Goal: Answer question/provide support: Share knowledge or assist other users

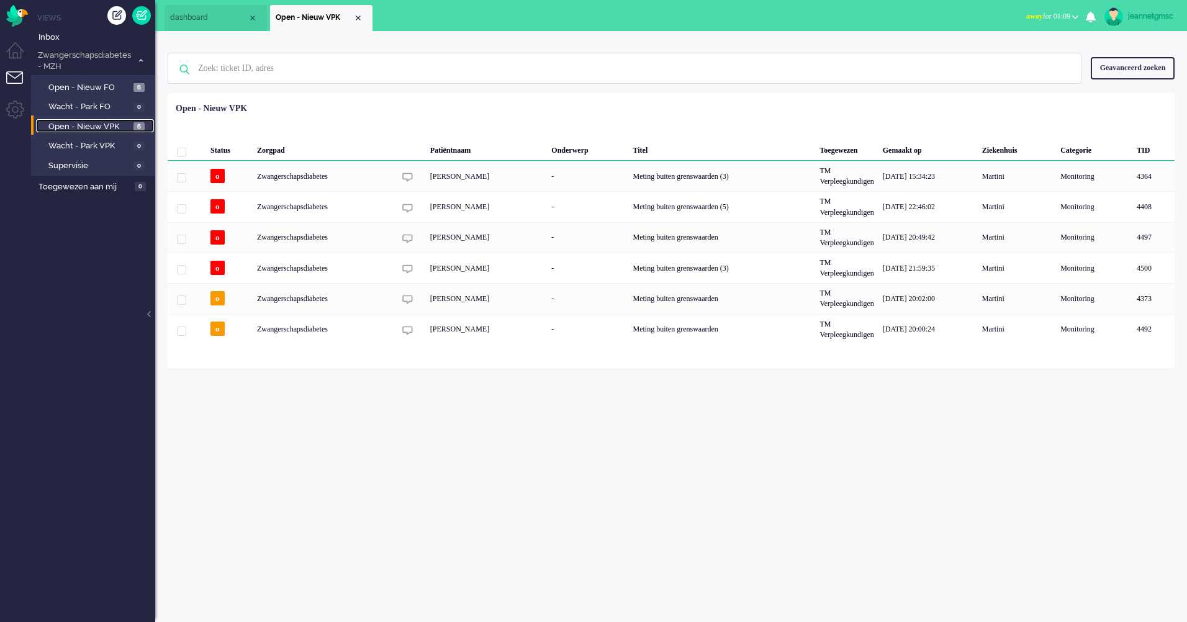
click at [112, 122] on span "Open - Nieuw VPK" at bounding box center [89, 127] width 82 height 12
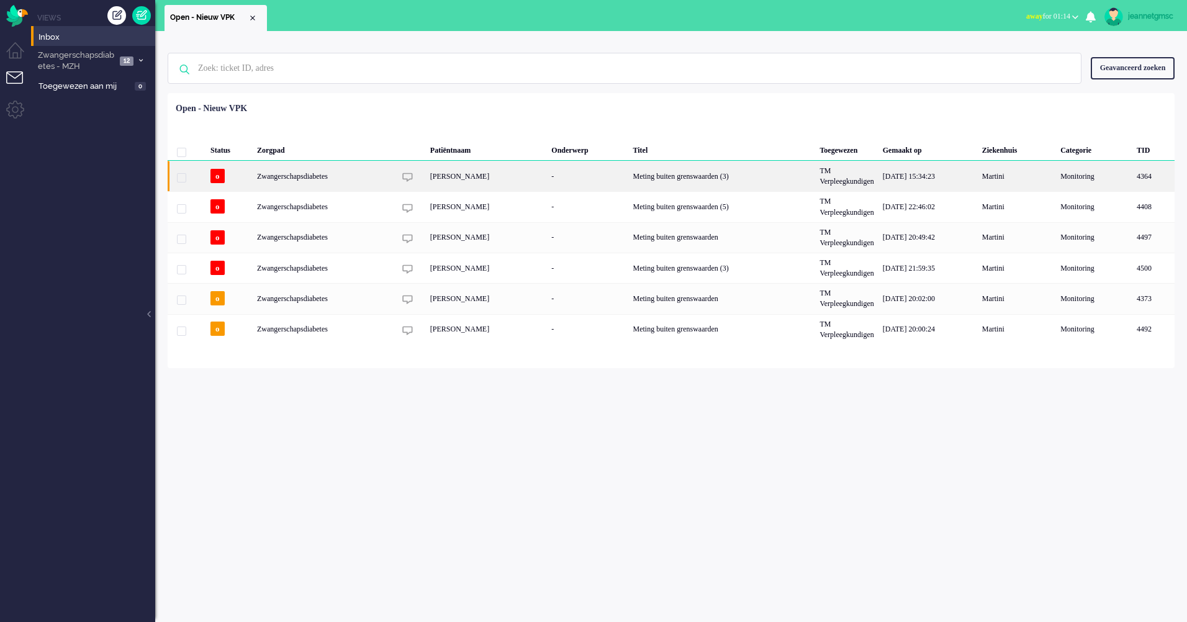
click at [628, 174] on div "Zwangerschapsdiabetes" at bounding box center [721, 176] width 187 height 30
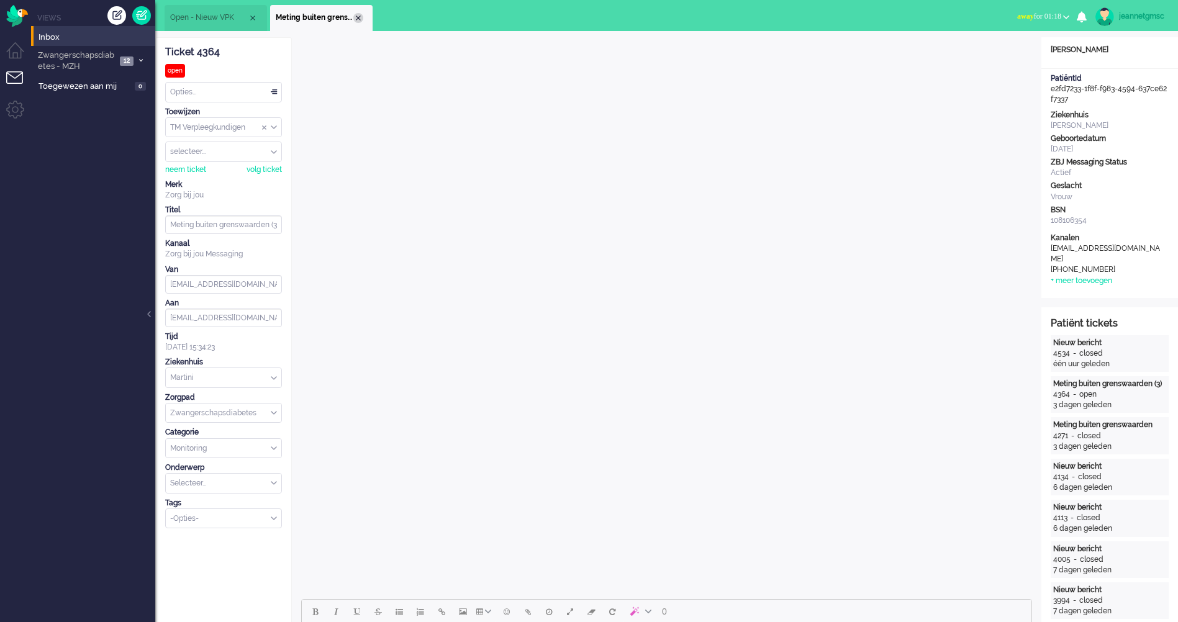
click at [358, 21] on div "Close tab" at bounding box center [358, 18] width 10 height 10
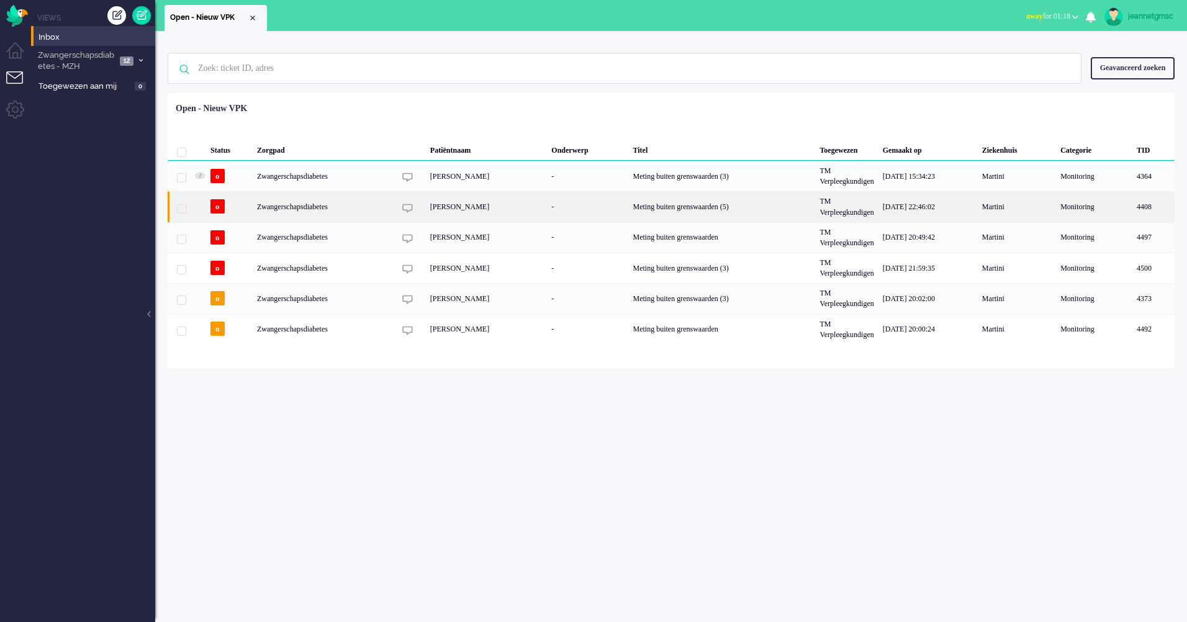
click at [628, 207] on div "Zwangerschapsdiabetes" at bounding box center [721, 206] width 187 height 30
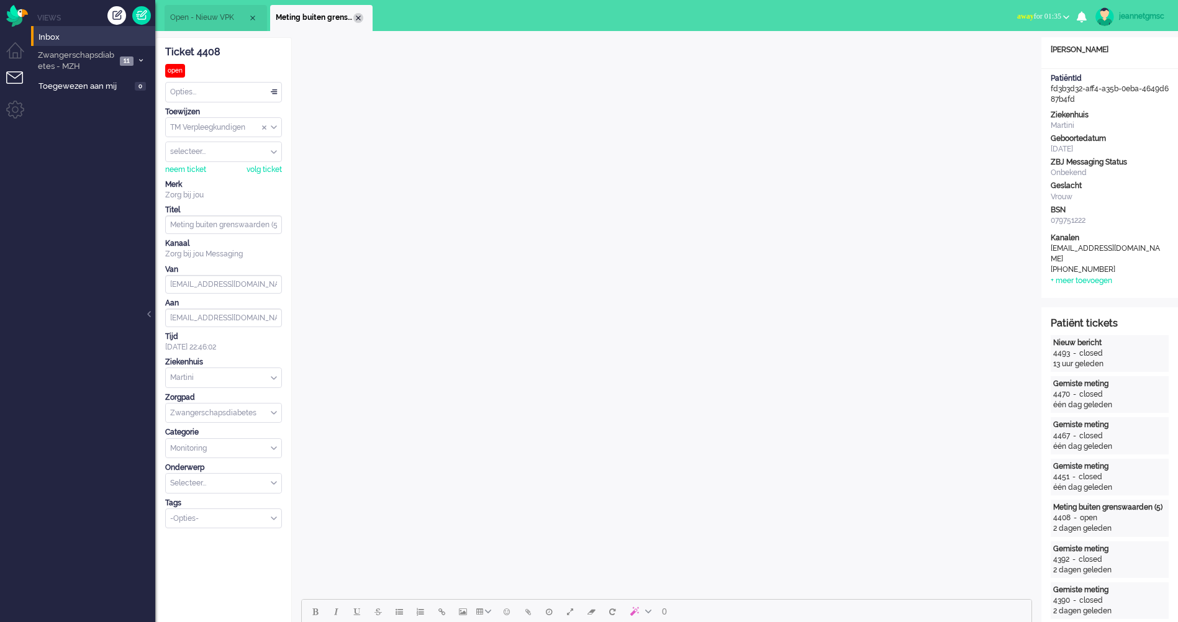
click at [358, 19] on div "Close tab" at bounding box center [358, 18] width 10 height 10
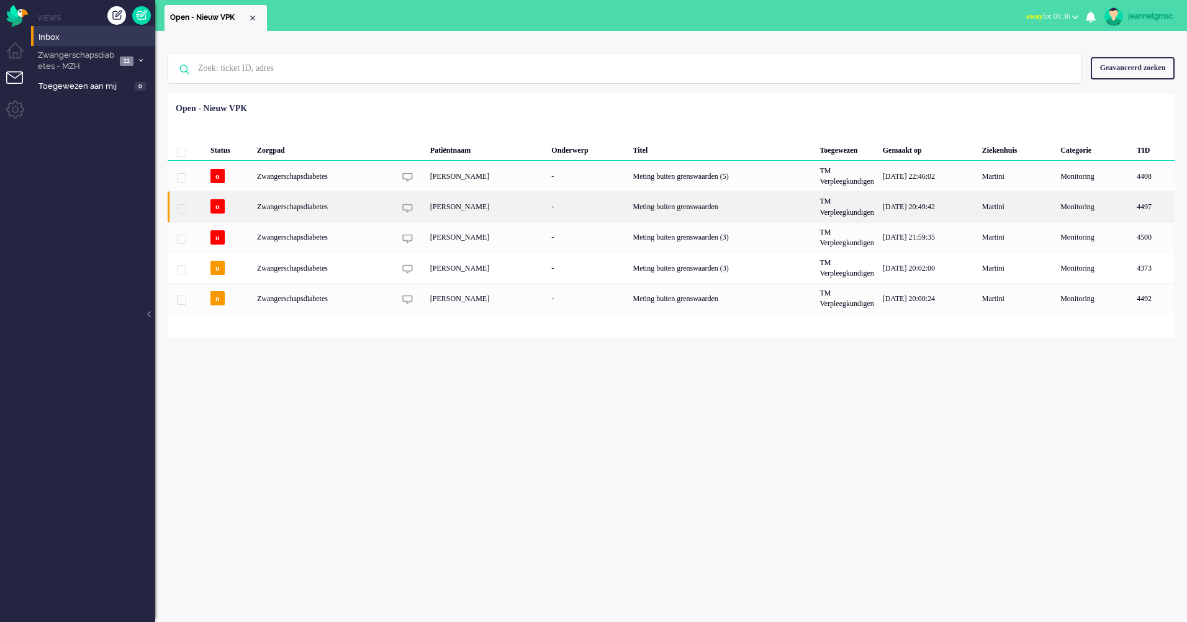
click at [502, 205] on div "[PERSON_NAME]" at bounding box center [487, 206] width 122 height 30
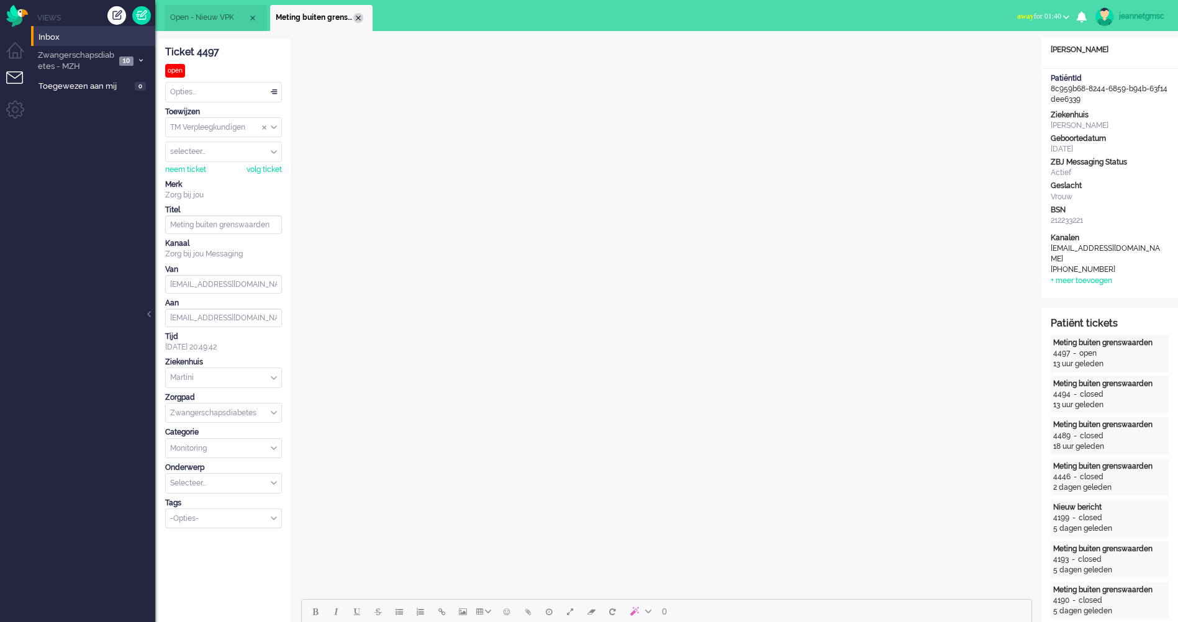
click at [355, 20] on div "Close tab" at bounding box center [358, 18] width 10 height 10
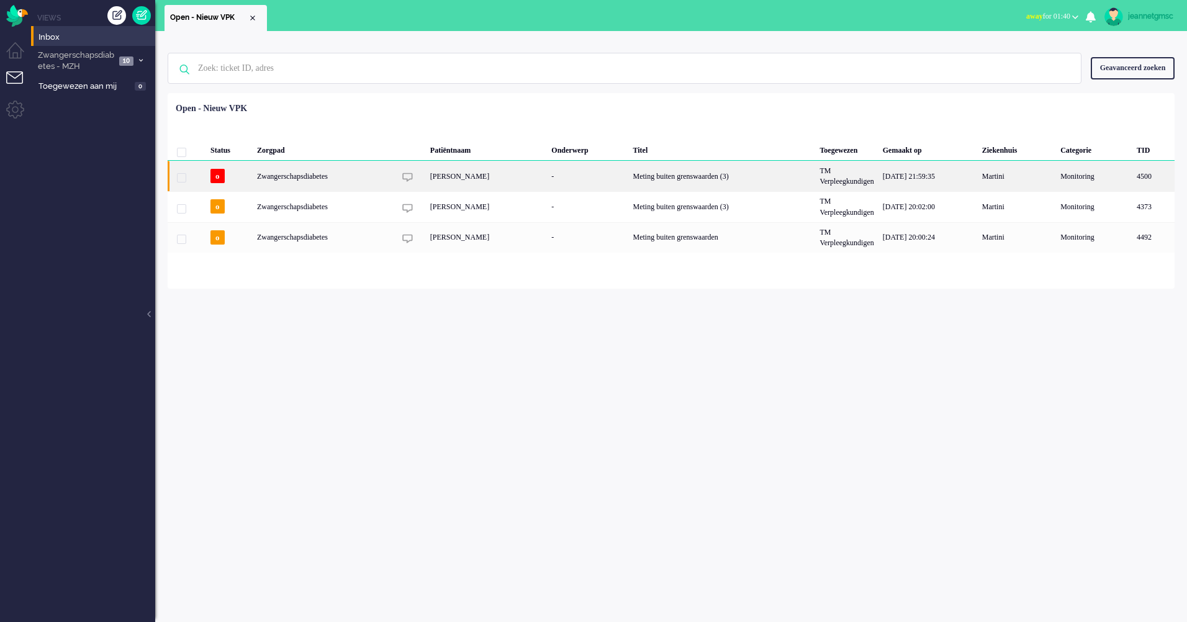
click at [628, 173] on div "Zwangerschapsdiabetes" at bounding box center [721, 176] width 187 height 30
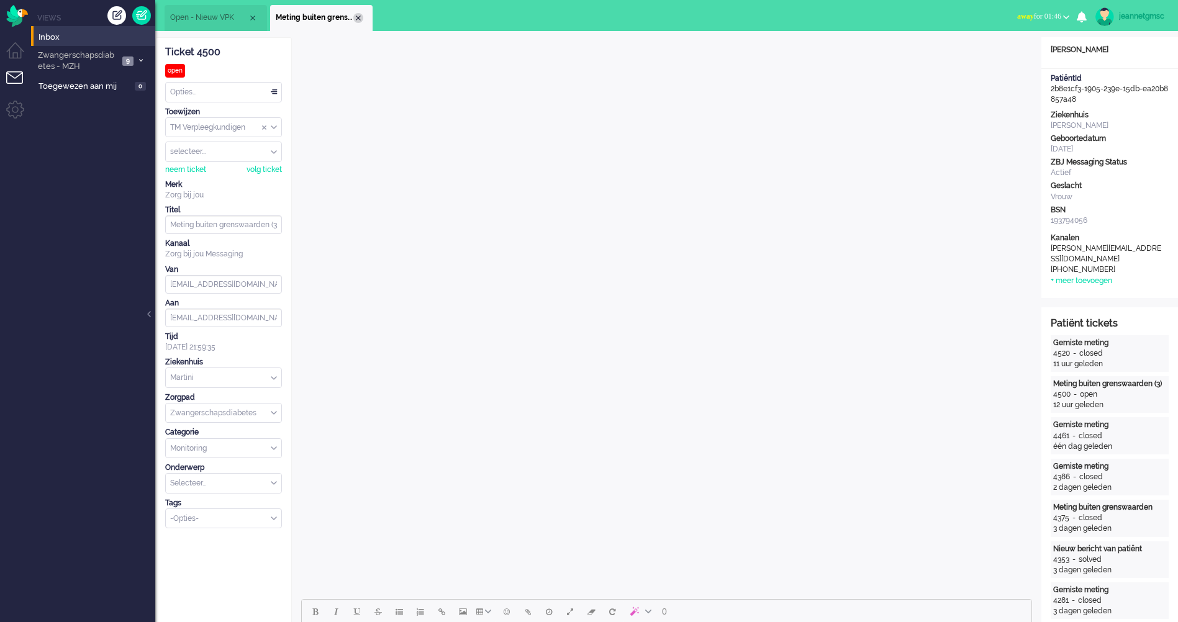
click at [356, 19] on div "Close tab" at bounding box center [358, 18] width 10 height 10
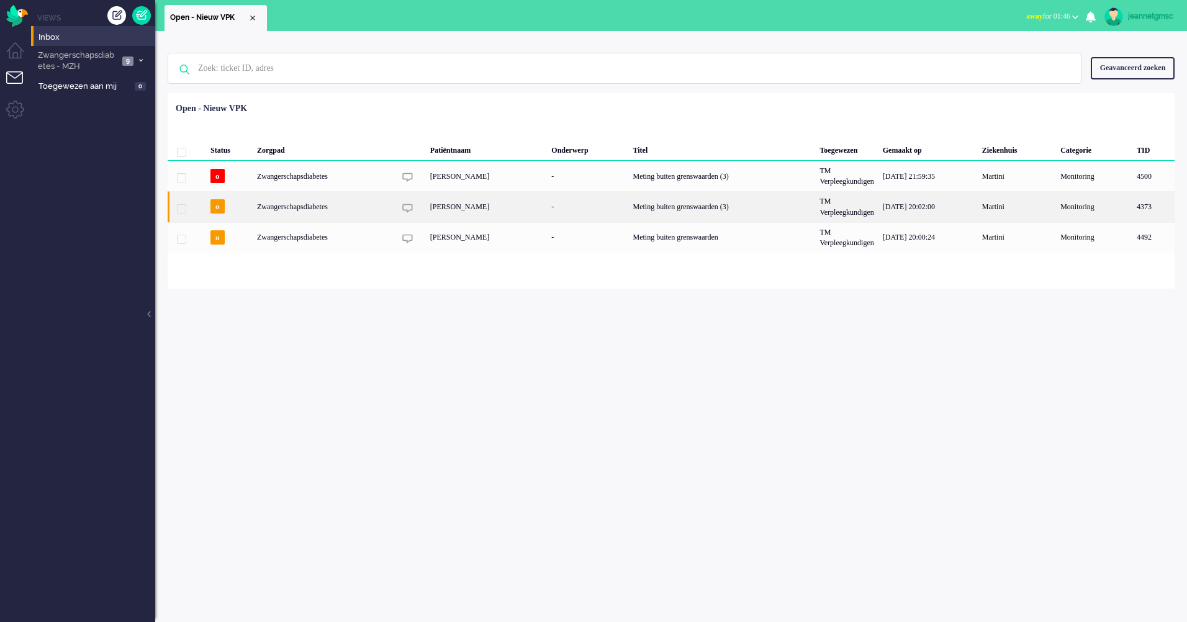
click at [628, 199] on div "Zwangerschapsdiabetes" at bounding box center [721, 206] width 187 height 30
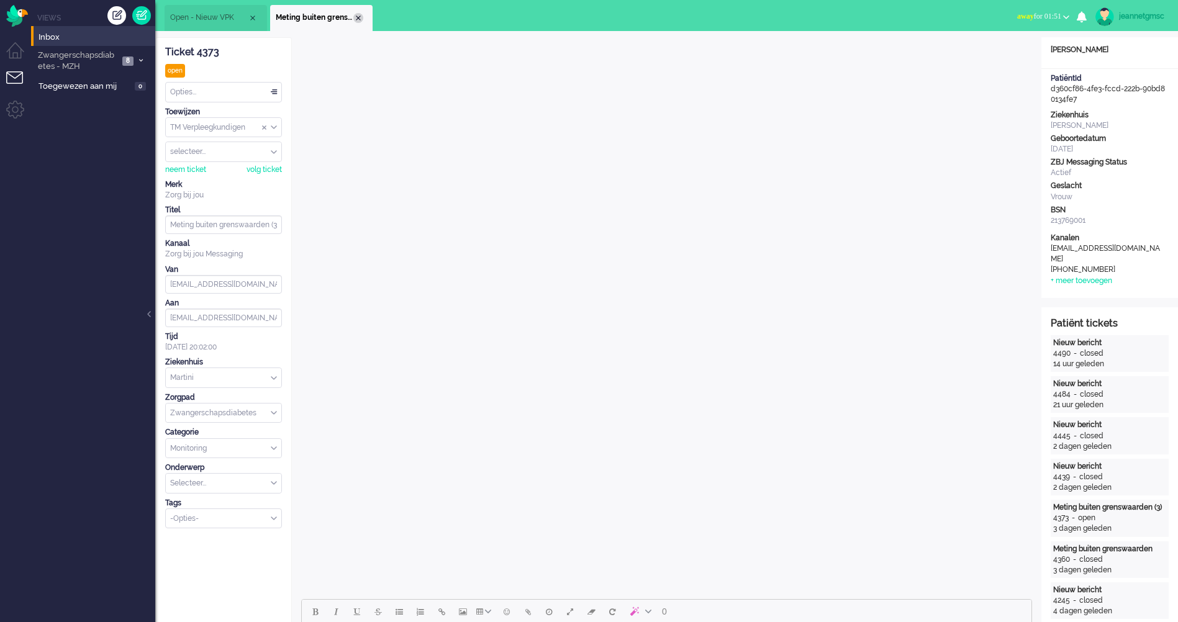
click at [356, 20] on div "Close tab" at bounding box center [358, 18] width 10 height 10
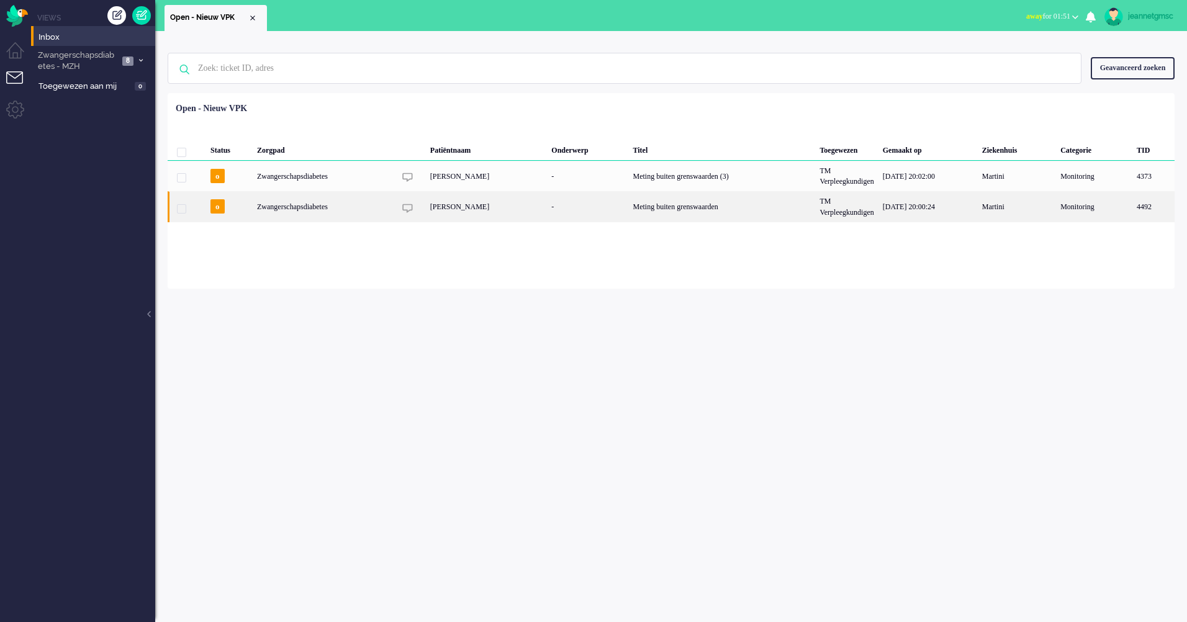
click at [471, 211] on div "[PERSON_NAME]" at bounding box center [487, 206] width 122 height 30
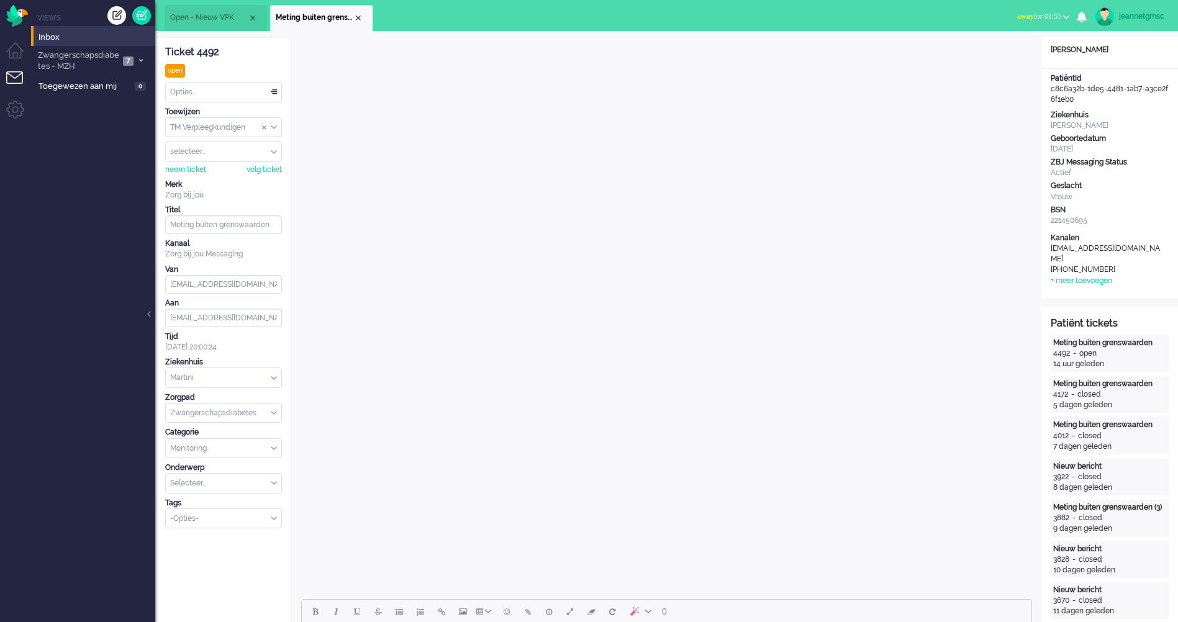
click at [361, 20] on div "Close tab" at bounding box center [358, 18] width 10 height 10
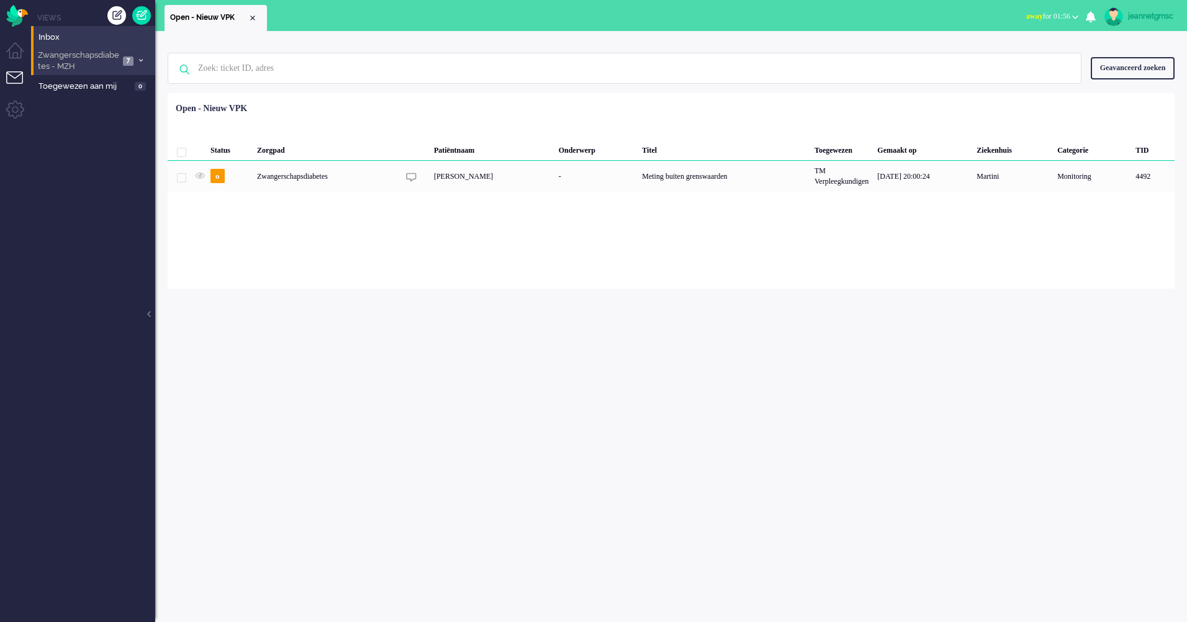
click at [87, 56] on span "Zwangerschapsdiabetes - MZH" at bounding box center [77, 61] width 83 height 23
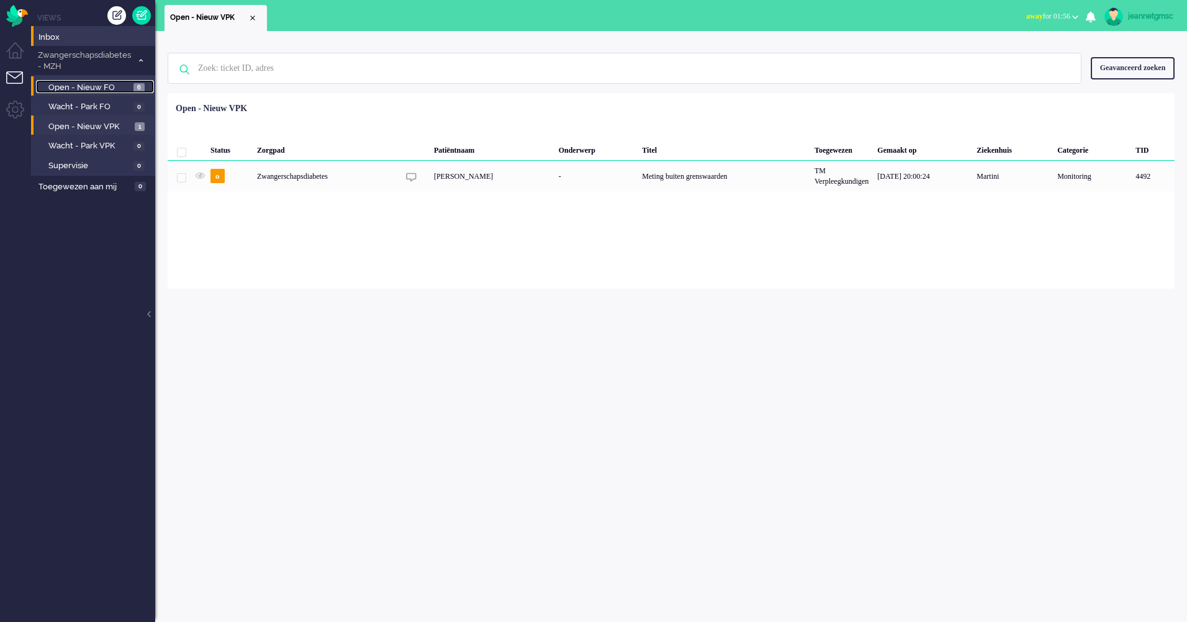
click at [86, 84] on span "Open - Nieuw FO" at bounding box center [89, 88] width 82 height 12
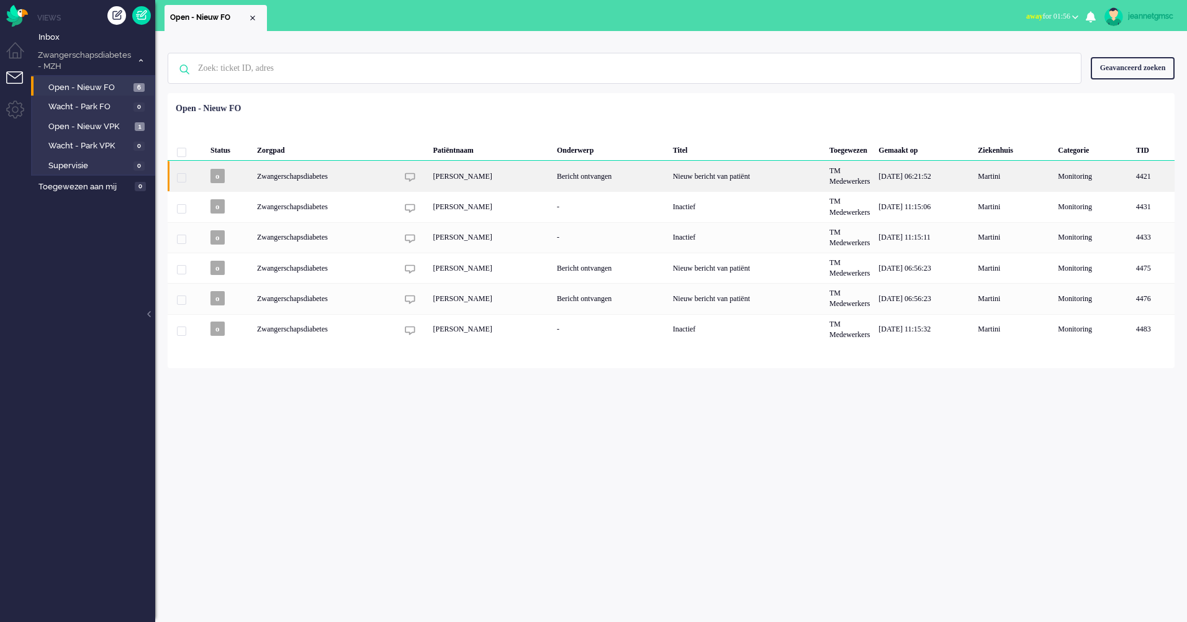
click at [567, 182] on div "Bericht ontvangen" at bounding box center [610, 176] width 116 height 30
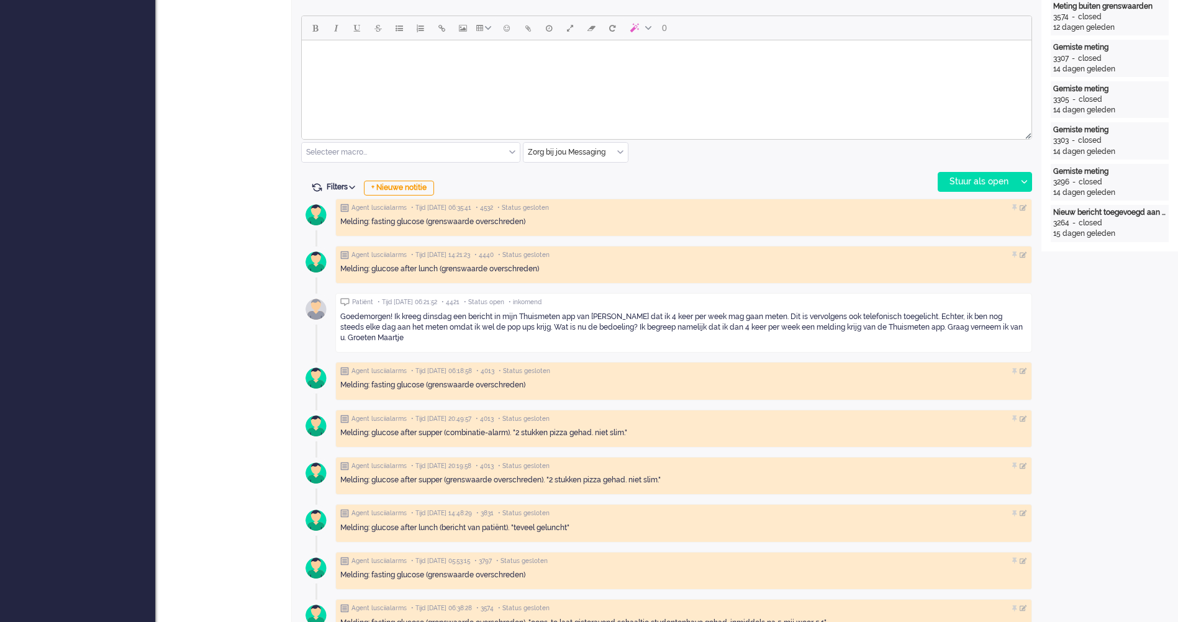
scroll to position [521, 0]
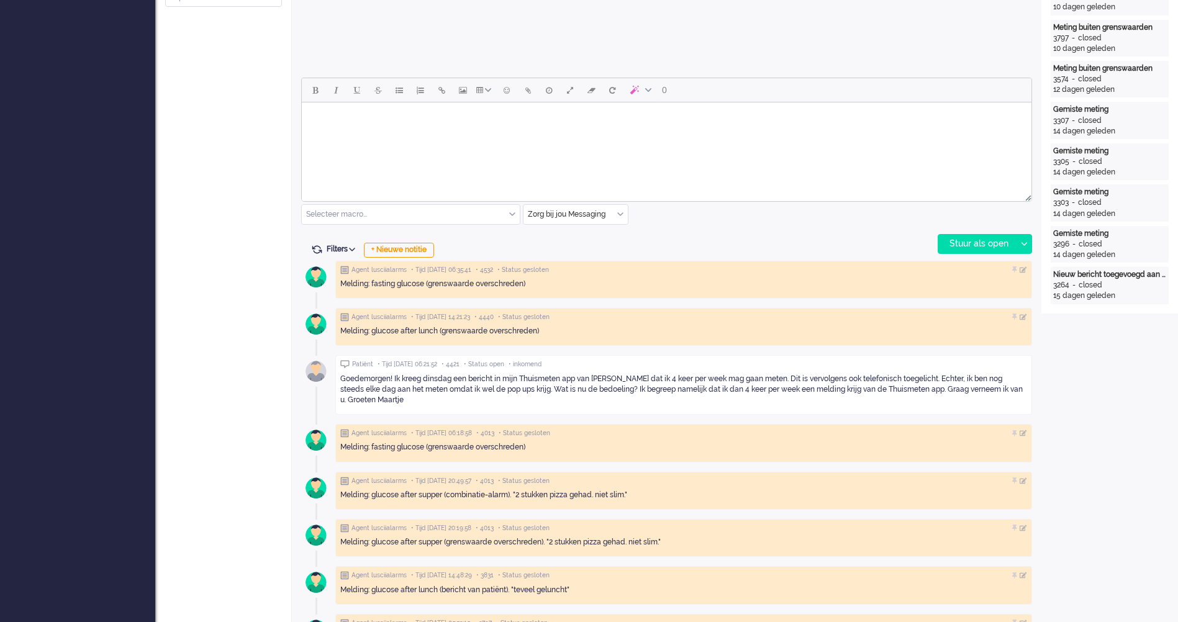
click at [449, 134] on html at bounding box center [666, 118] width 729 height 32
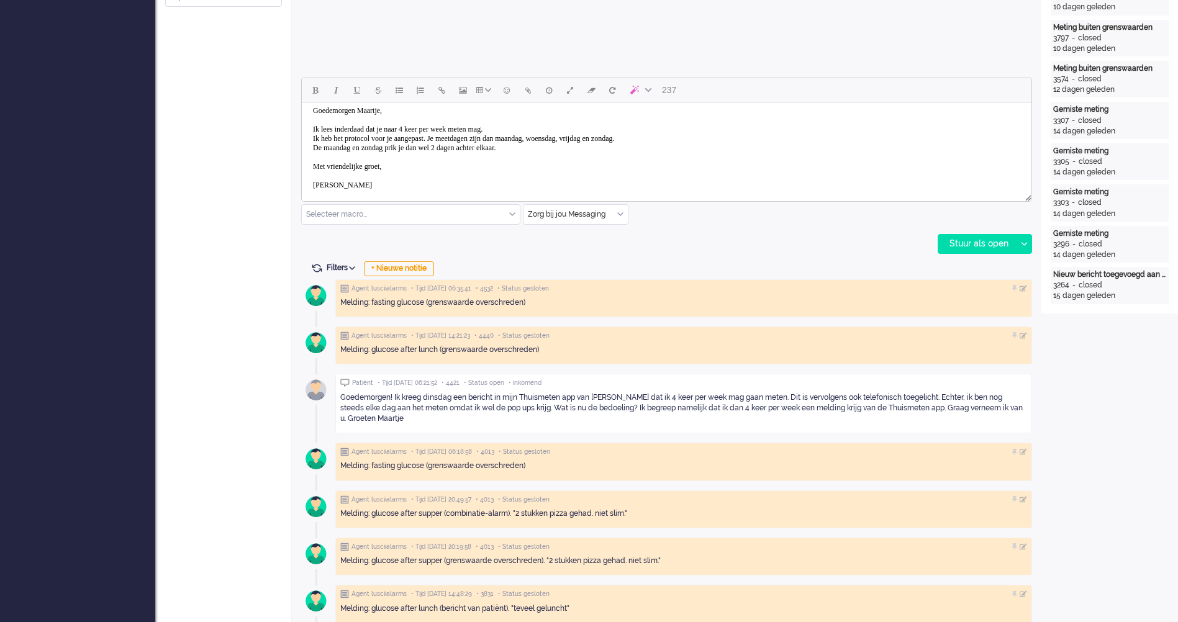
scroll to position [17, 0]
click at [966, 241] on div "Stuur als open" at bounding box center [977, 244] width 78 height 19
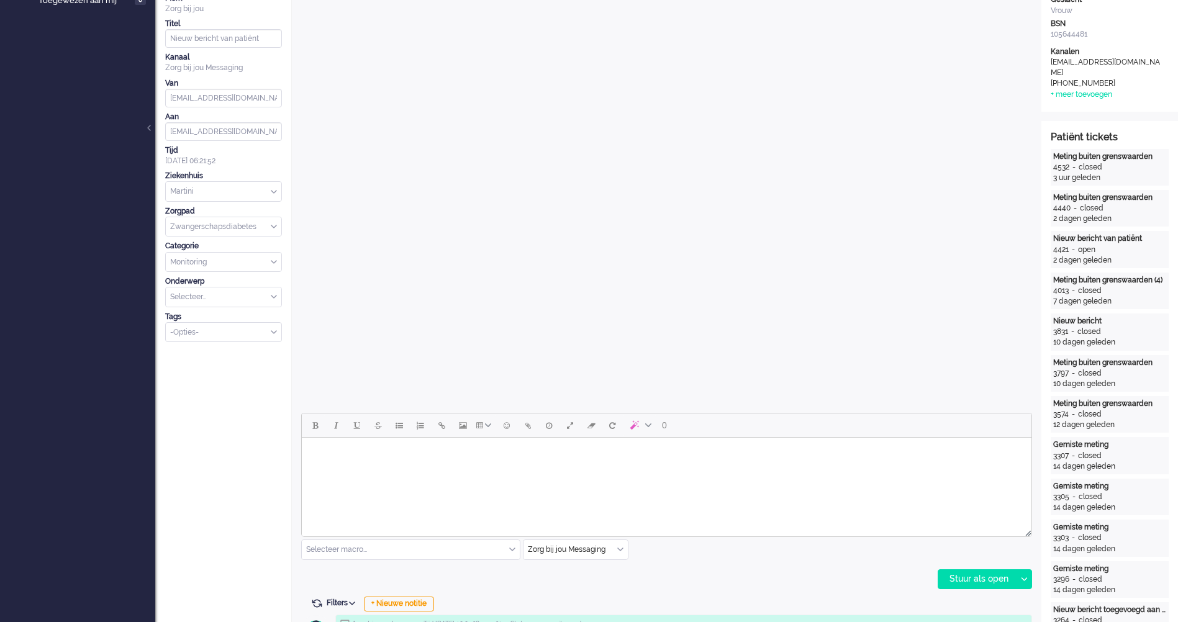
scroll to position [0, 0]
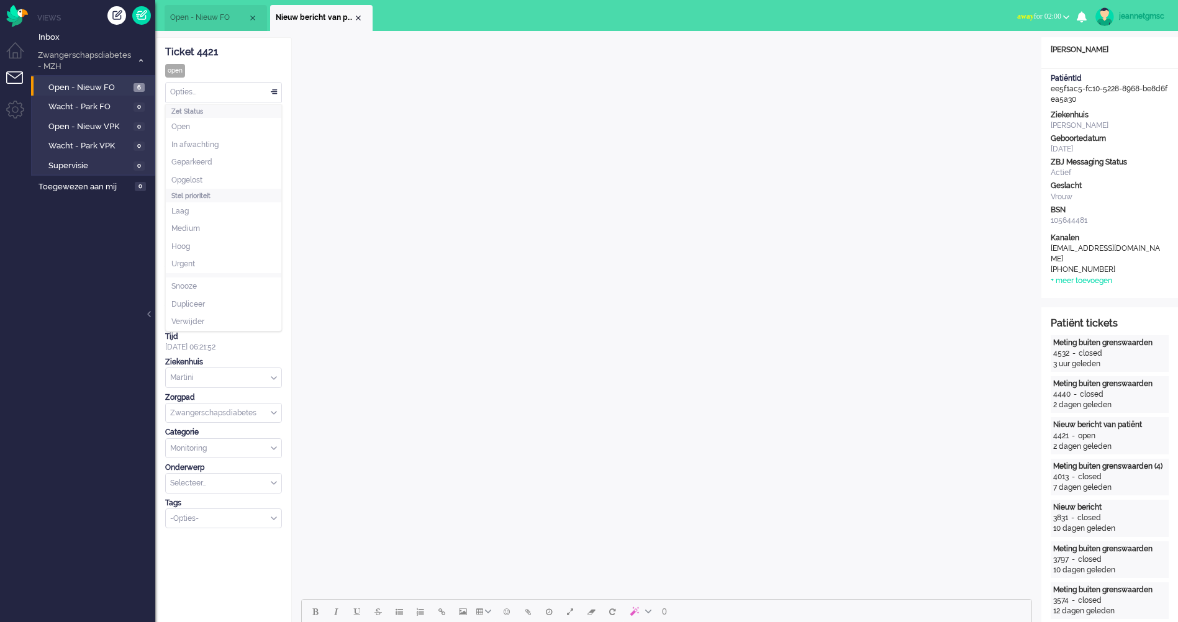
click at [275, 92] on div "Opties..." at bounding box center [223, 92] width 115 height 19
click at [211, 181] on li "Opgelost" at bounding box center [223, 180] width 115 height 18
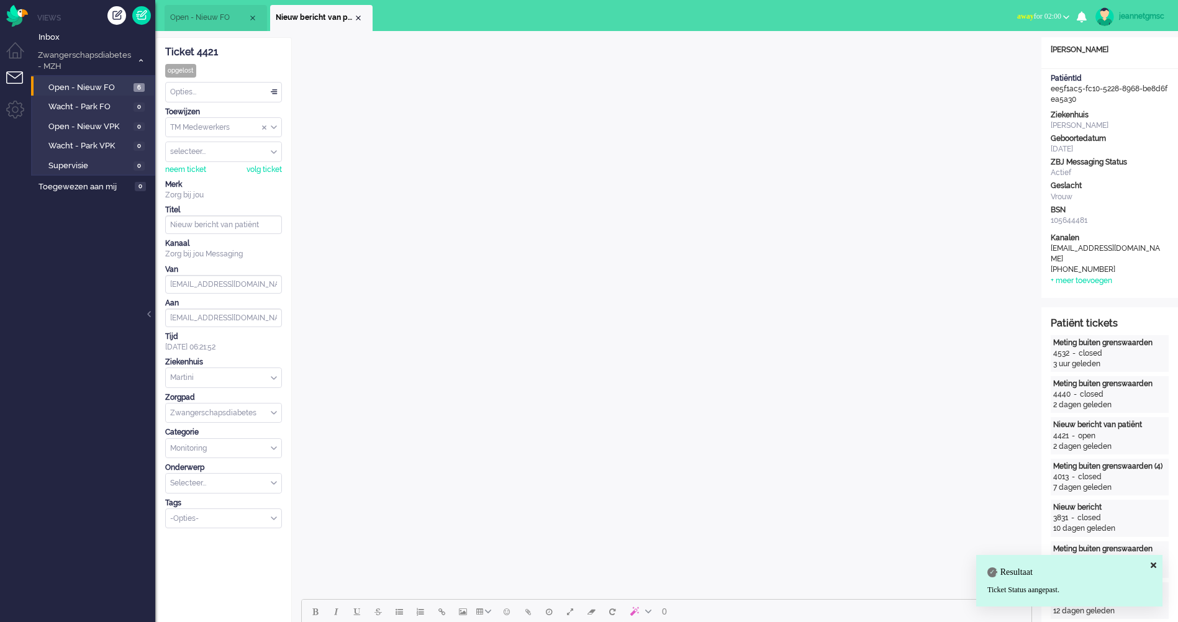
click at [364, 20] on li "Nieuw bericht van patiënt" at bounding box center [321, 18] width 102 height 26
click at [359, 19] on div "Close tab" at bounding box center [358, 18] width 10 height 10
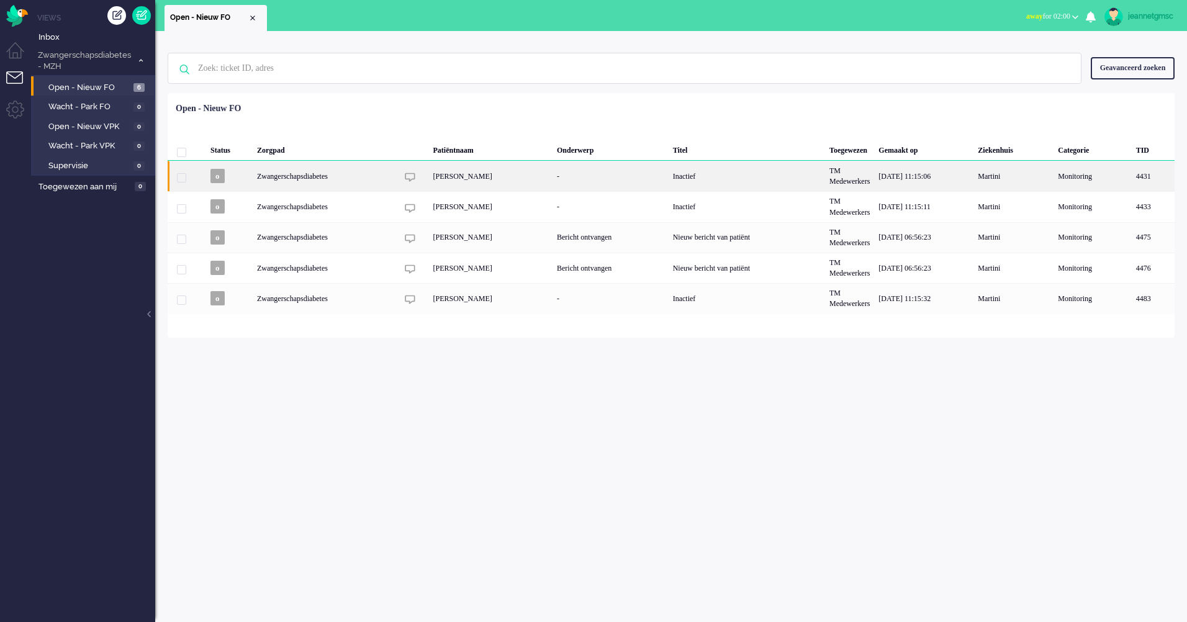
click at [521, 181] on div "[PERSON_NAME]" at bounding box center [490, 176] width 124 height 30
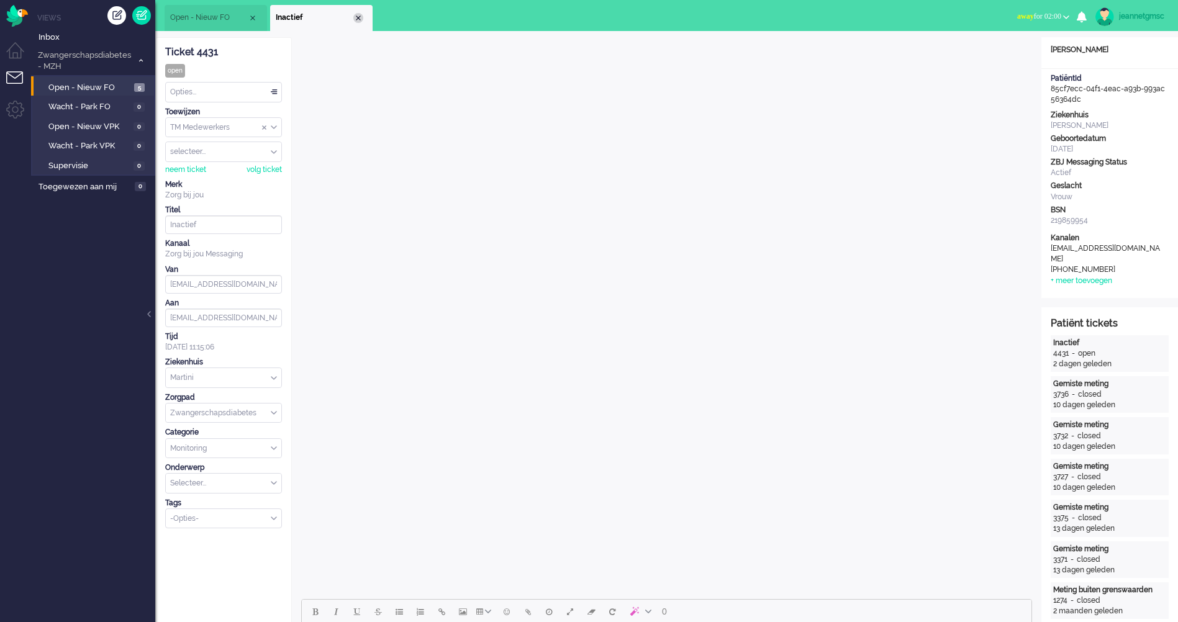
click at [361, 20] on div "Close tab" at bounding box center [358, 18] width 10 height 10
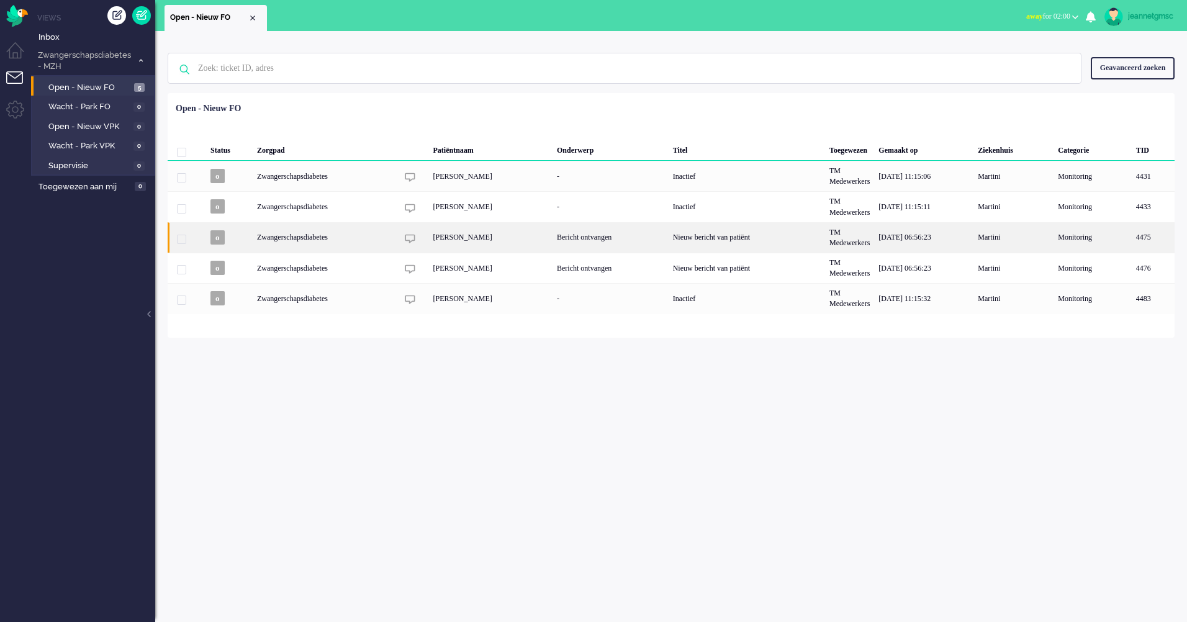
click at [561, 241] on div "Bericht ontvangen" at bounding box center [610, 237] width 116 height 30
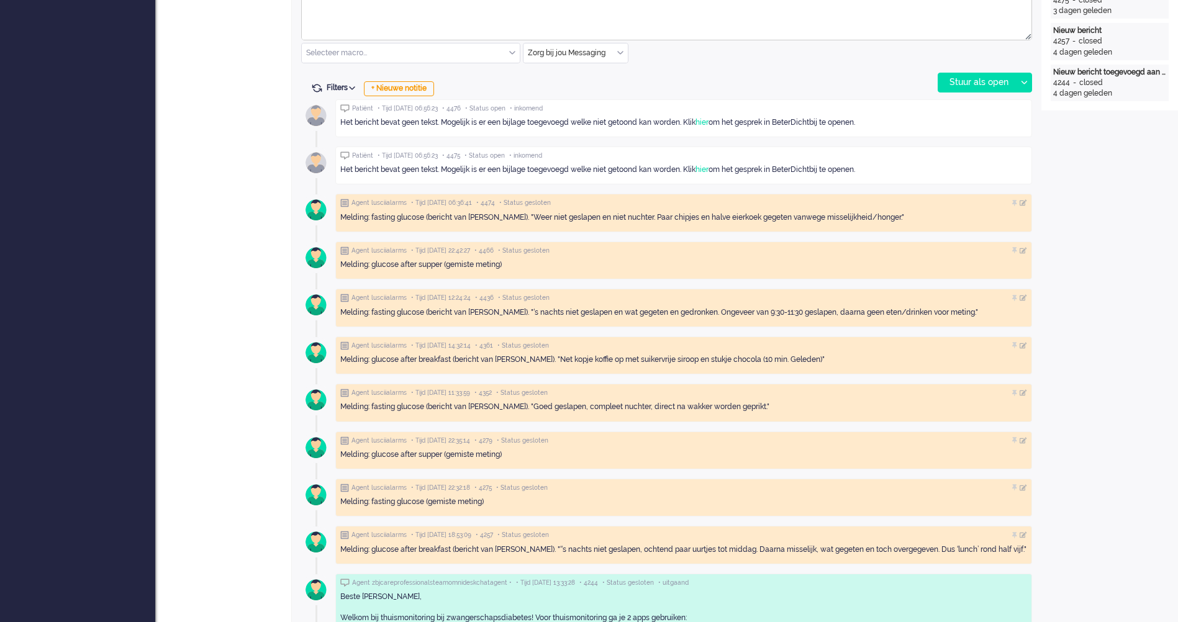
scroll to position [621, 0]
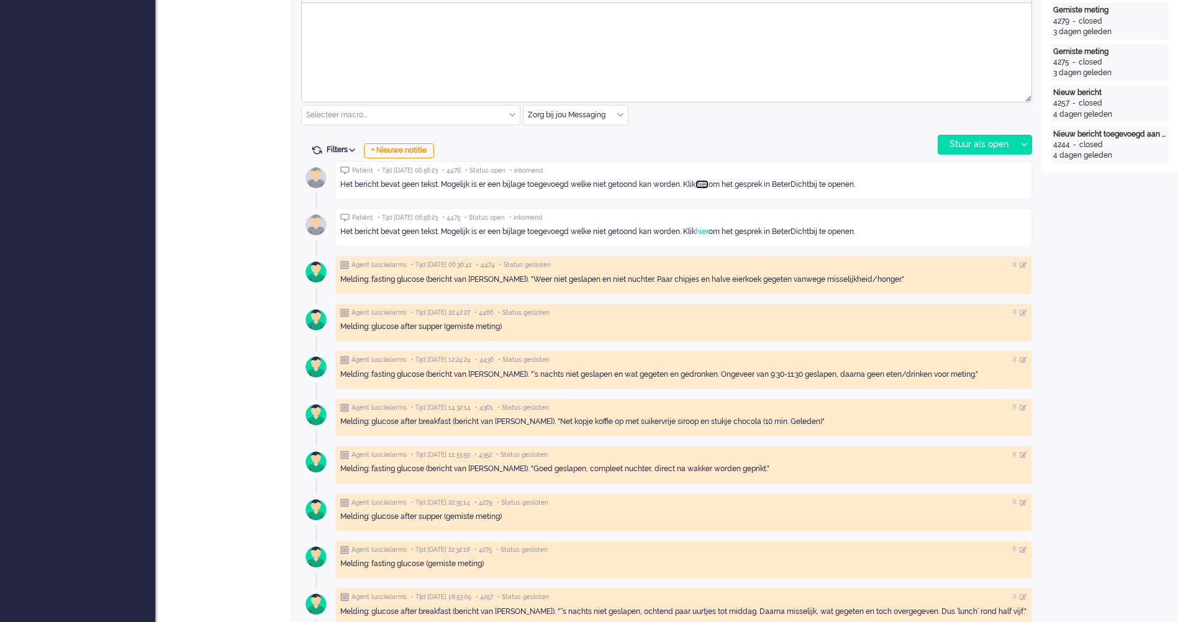
click at [708, 184] on link "hier" at bounding box center [701, 184] width 13 height 9
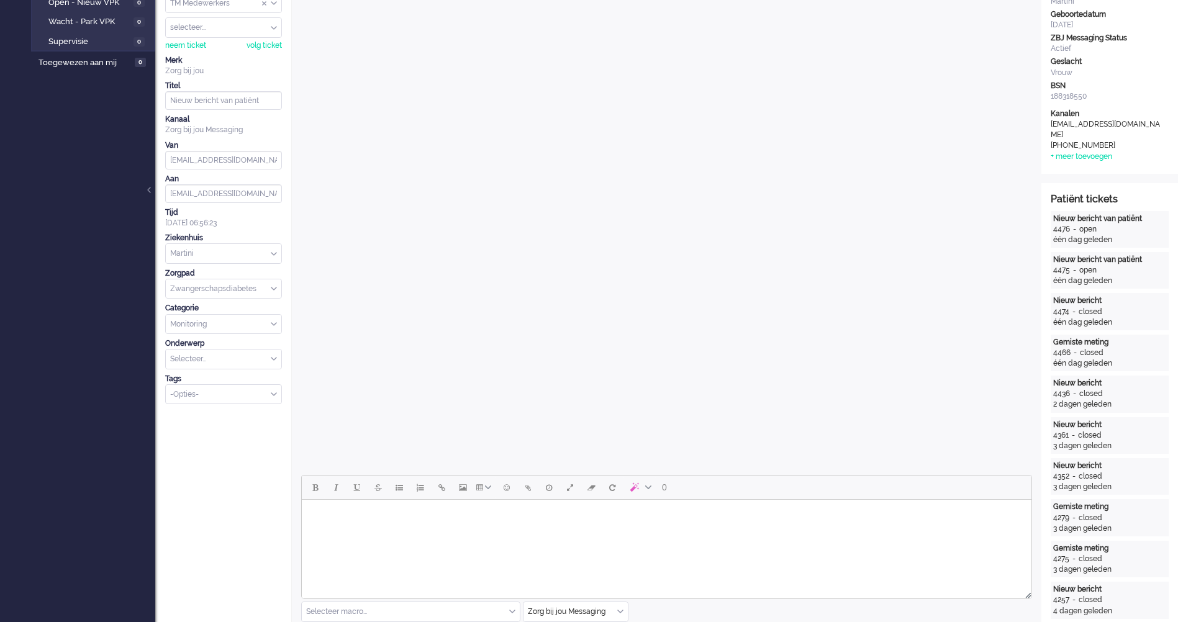
scroll to position [0, 0]
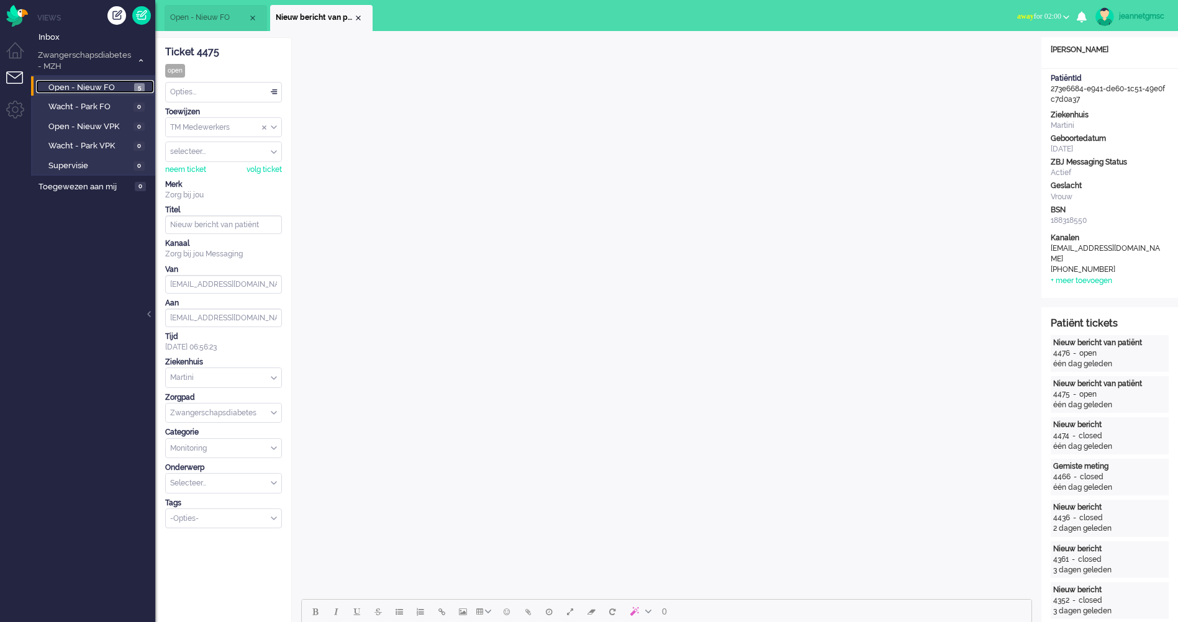
click at [114, 87] on span "Open - Nieuw FO" at bounding box center [89, 88] width 83 height 12
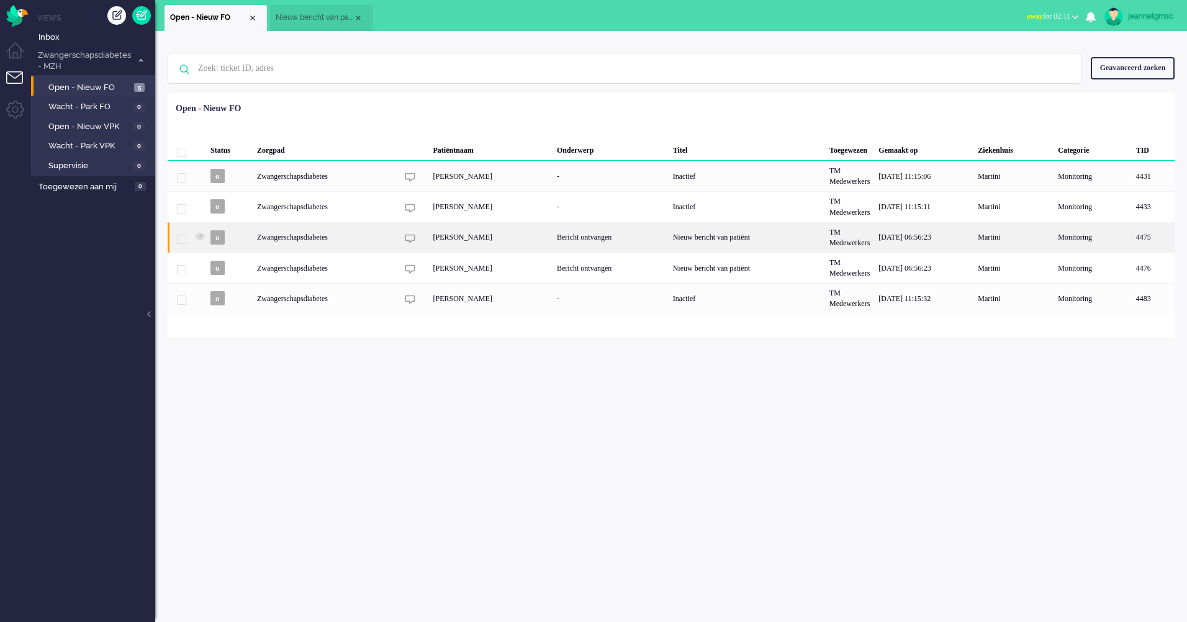
click at [669, 243] on div "Zwangerschapsdiabetes" at bounding box center [747, 237] width 156 height 30
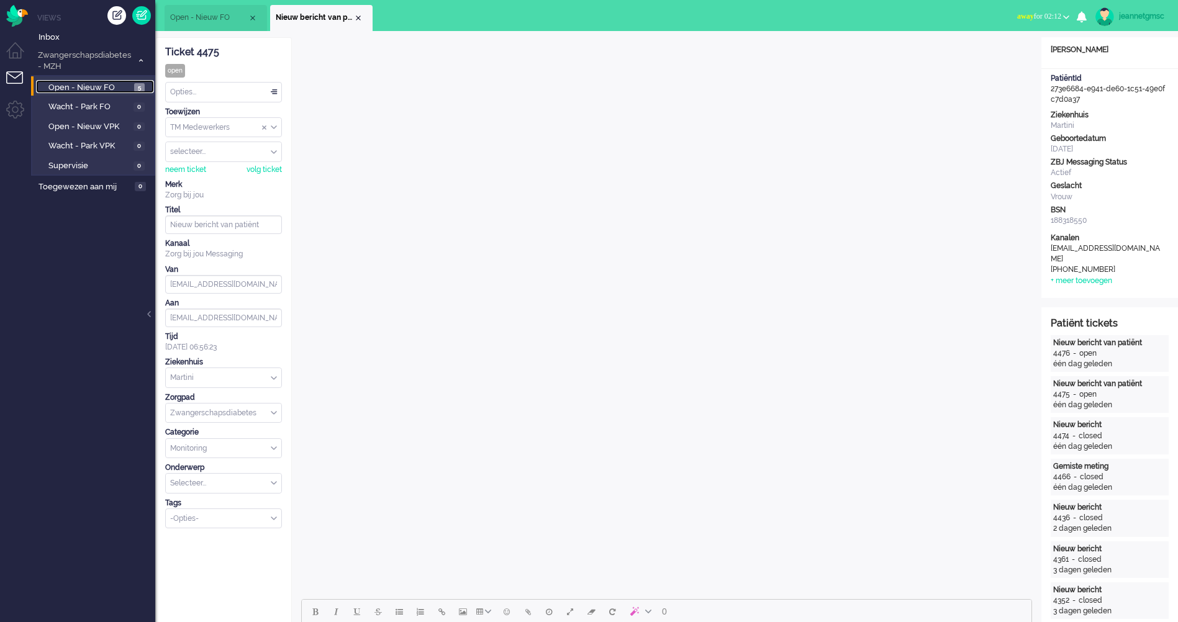
click at [137, 84] on span "5" at bounding box center [139, 87] width 11 height 9
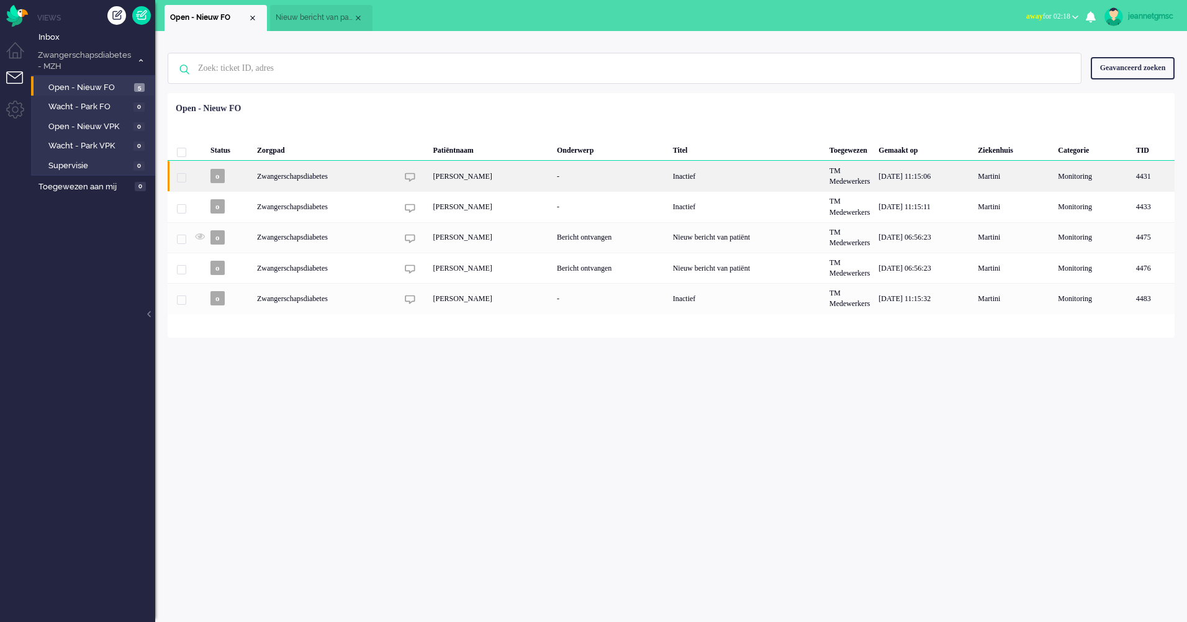
click at [669, 182] on div "Zwangerschapsdiabetes" at bounding box center [747, 176] width 156 height 30
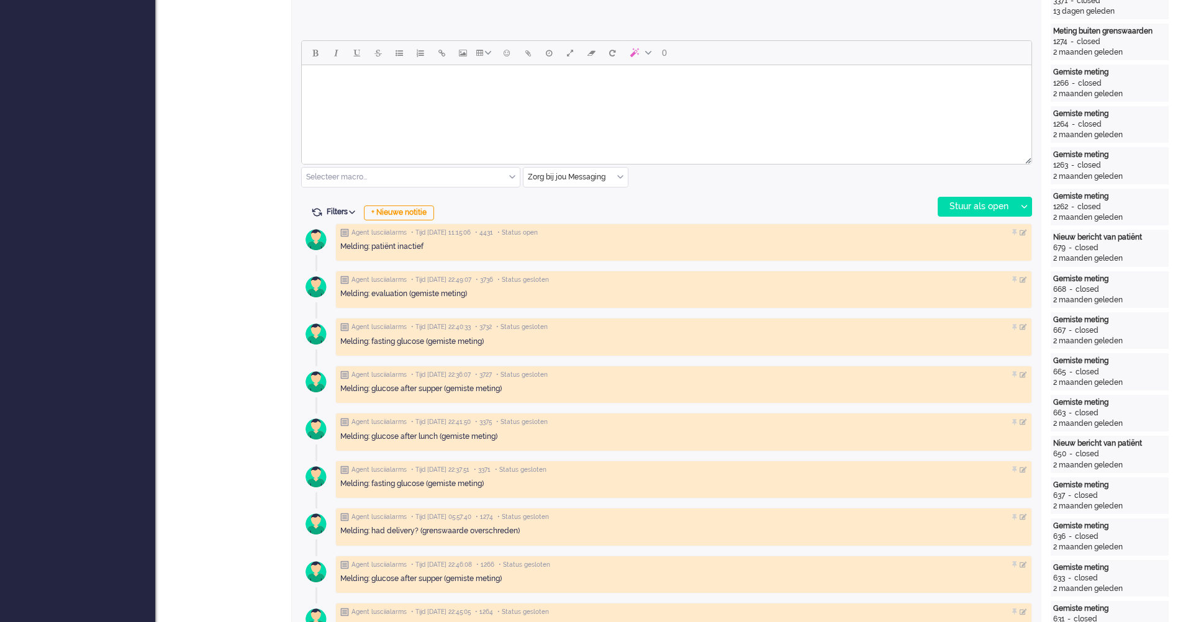
scroll to position [621, 0]
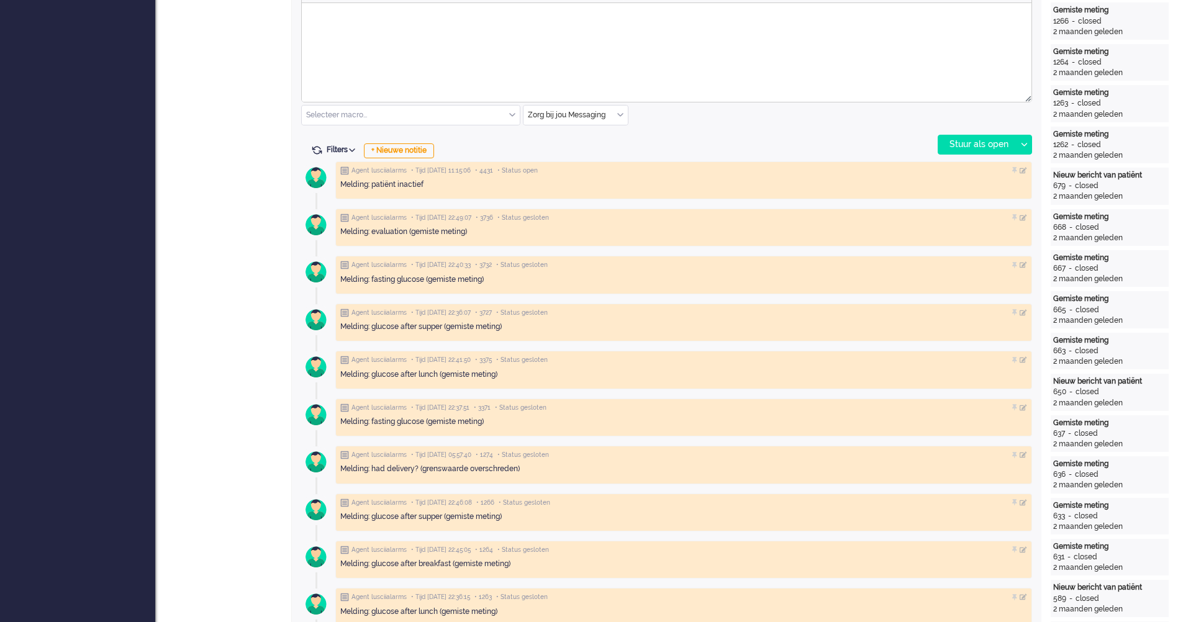
click at [448, 35] on html at bounding box center [666, 19] width 729 height 32
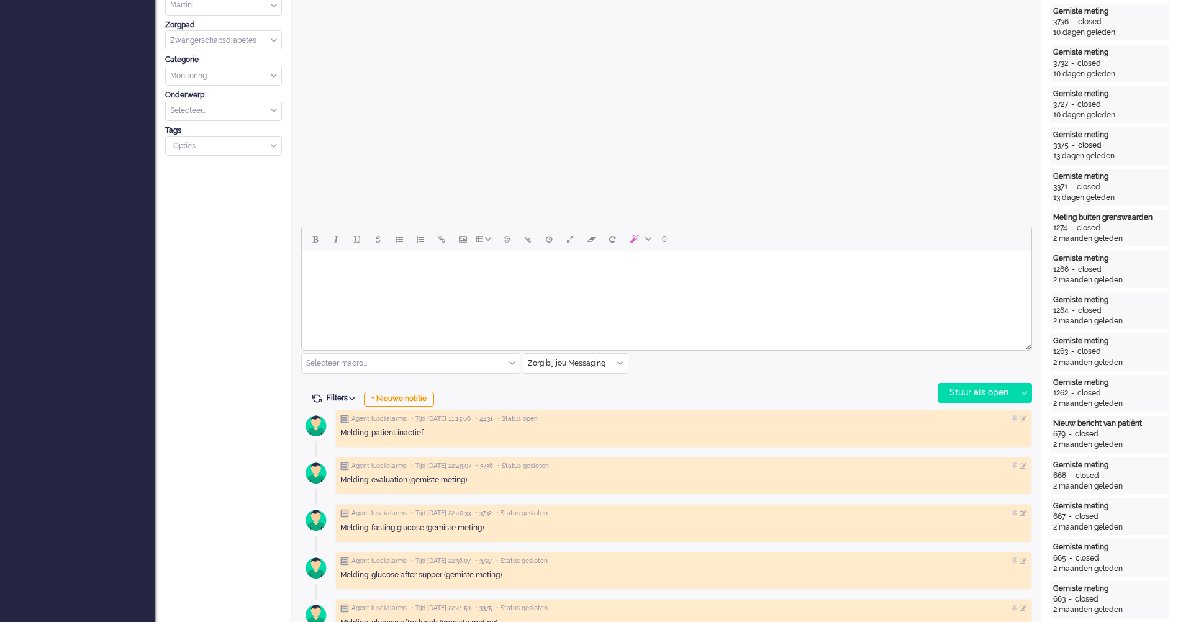
scroll to position [559, 0]
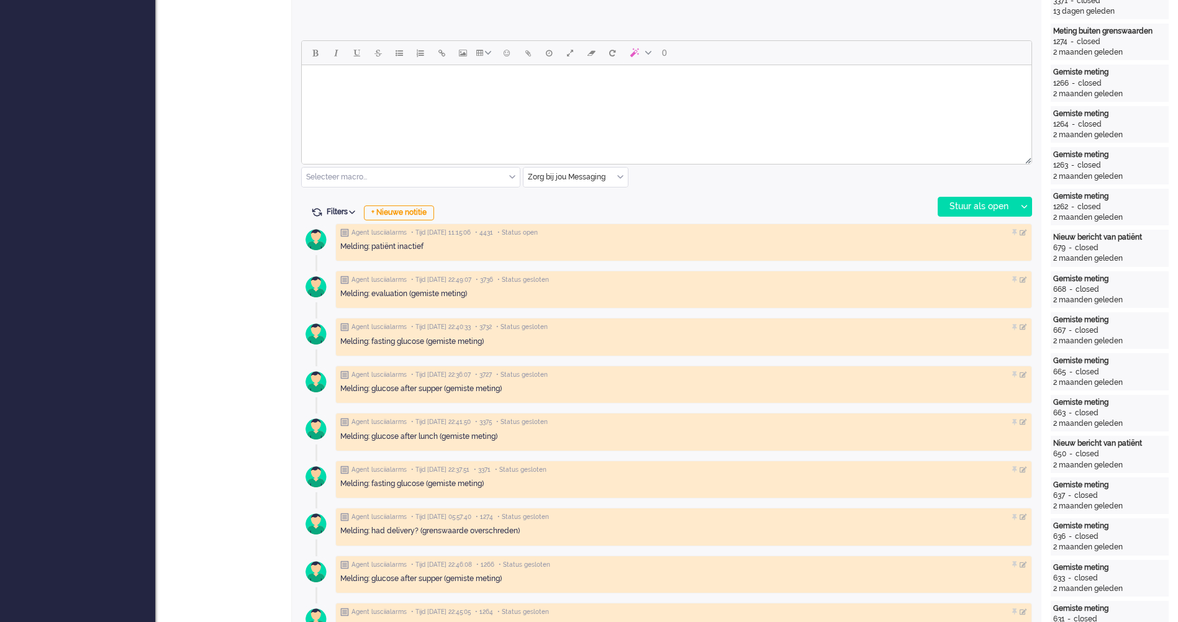
click at [374, 97] on html at bounding box center [666, 81] width 729 height 32
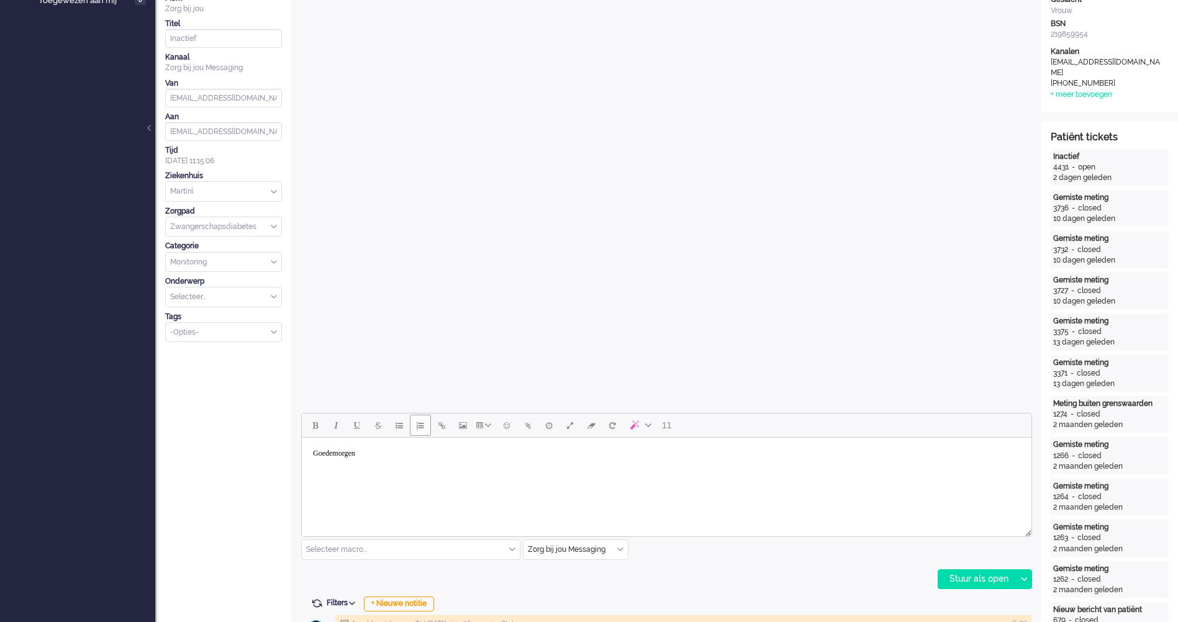
scroll to position [248, 0]
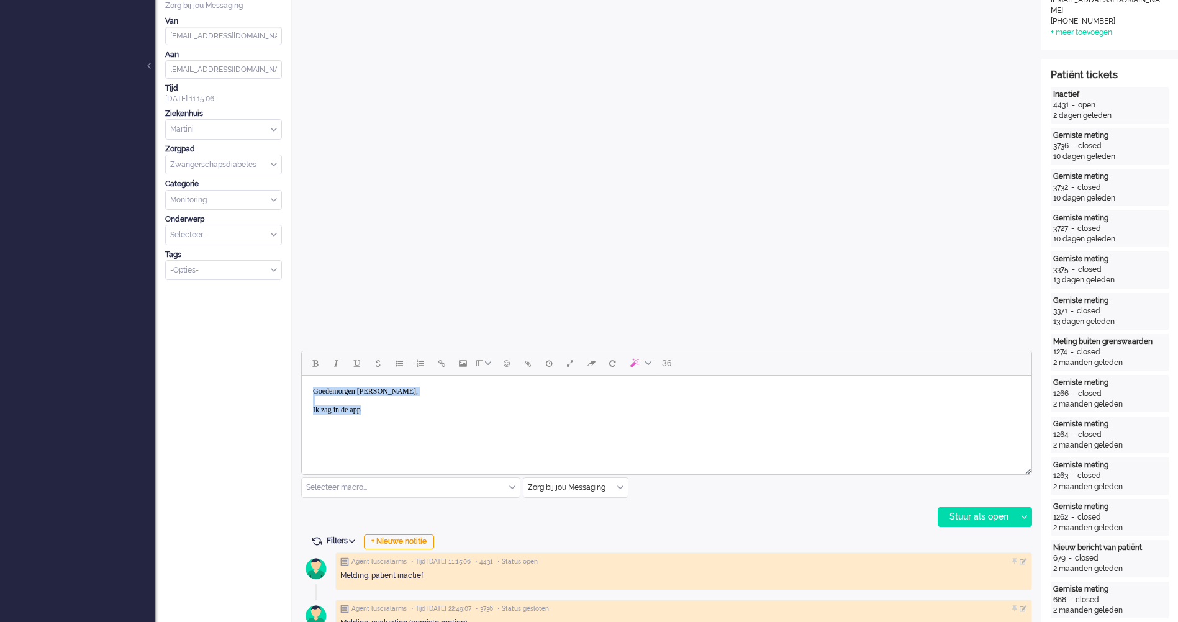
drag, startPoint x: 397, startPoint y: 409, endPoint x: 302, endPoint y: 395, distance: 96.0
click at [302, 395] on html "Goedemorgen [PERSON_NAME], Ik zag in de app" at bounding box center [666, 401] width 729 height 50
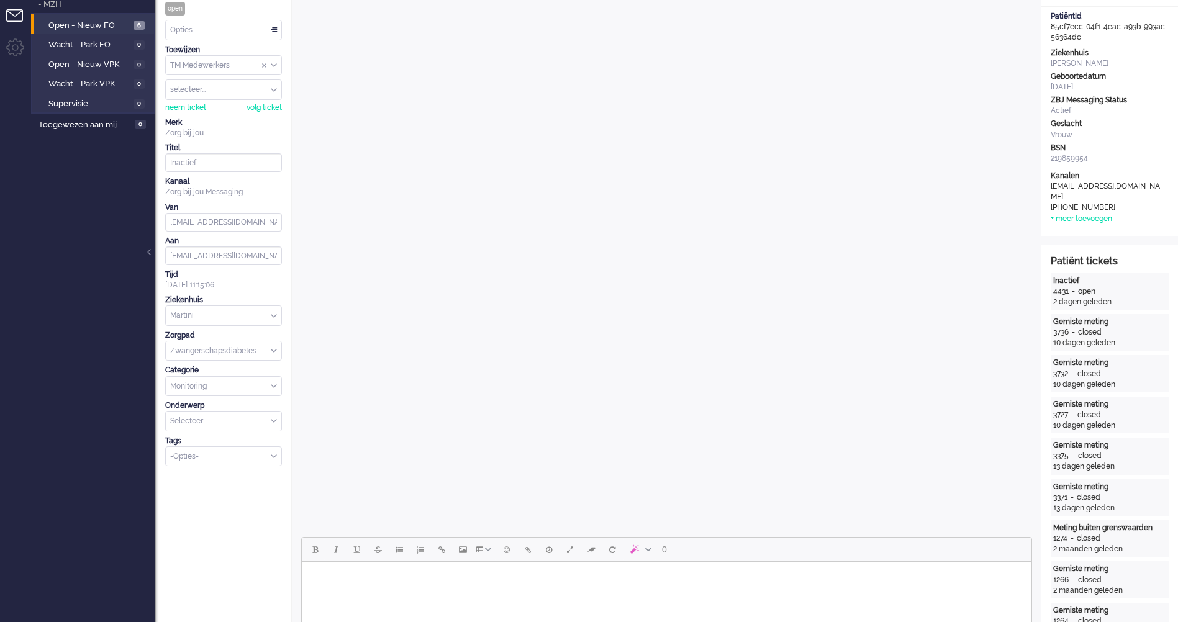
scroll to position [0, 0]
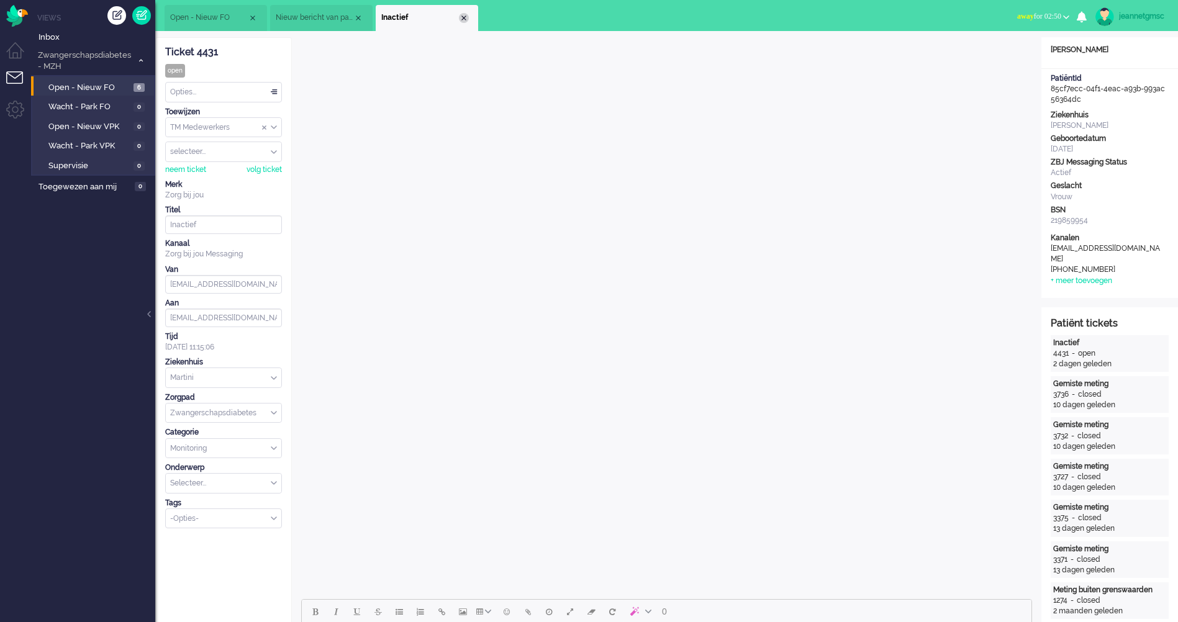
click at [463, 17] on div "Close tab" at bounding box center [464, 18] width 10 height 10
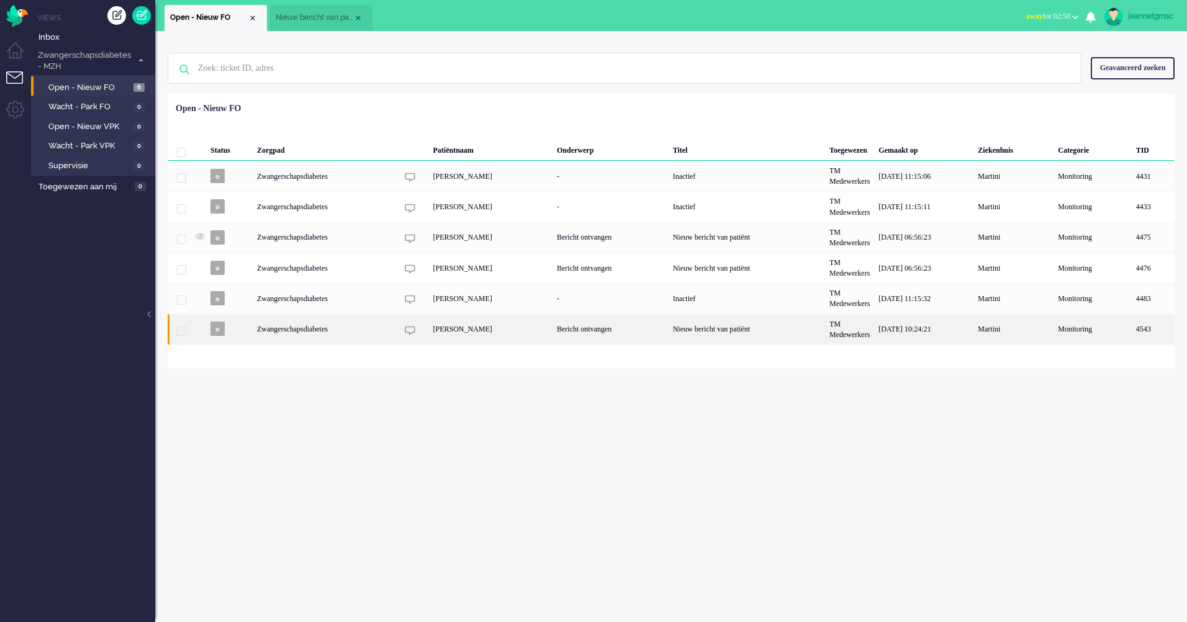
click at [485, 338] on div "[PERSON_NAME]" at bounding box center [490, 329] width 124 height 30
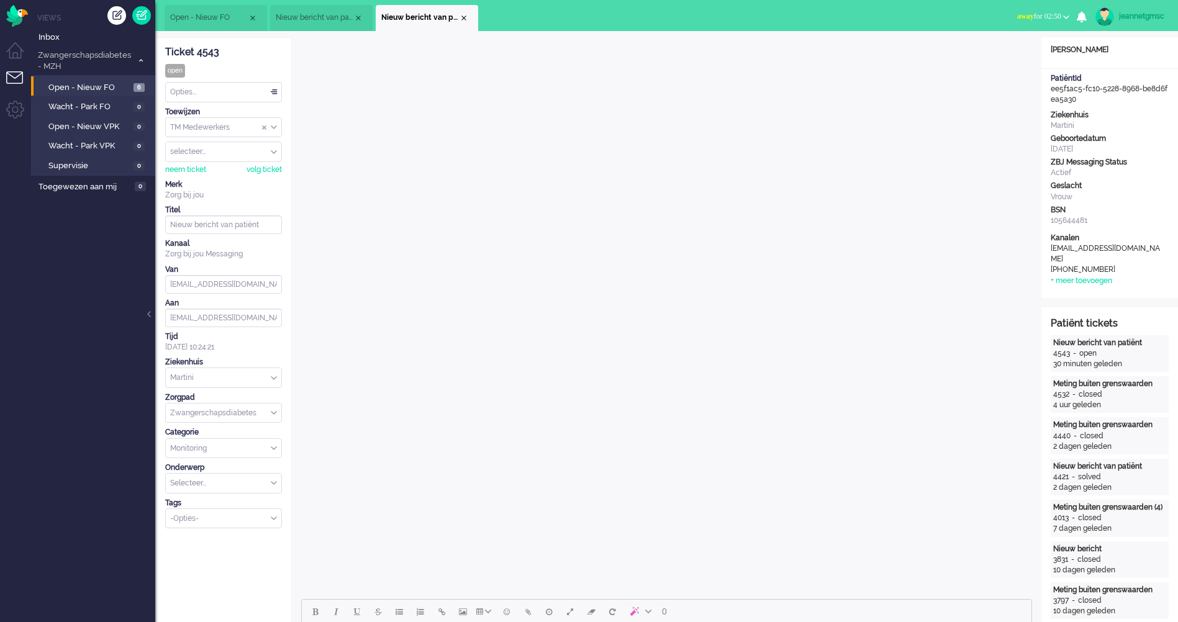
click at [228, 90] on div "Opties..." at bounding box center [223, 92] width 115 height 19
click at [222, 184] on li "Opgelost" at bounding box center [223, 180] width 115 height 18
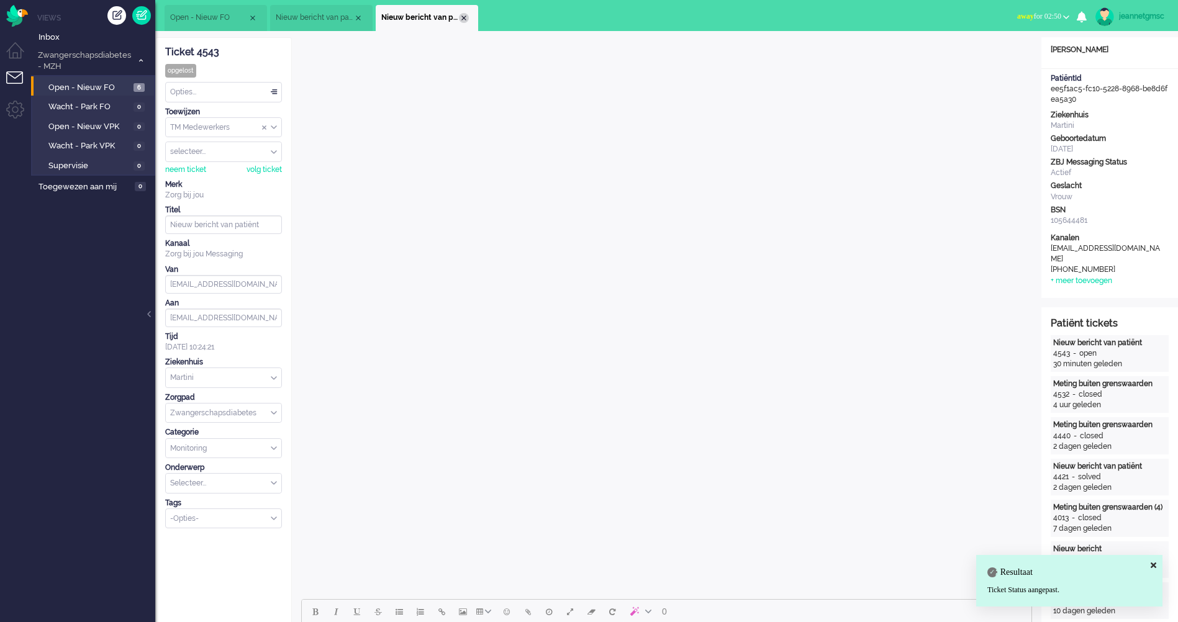
click at [462, 16] on div "Close tab" at bounding box center [464, 18] width 10 height 10
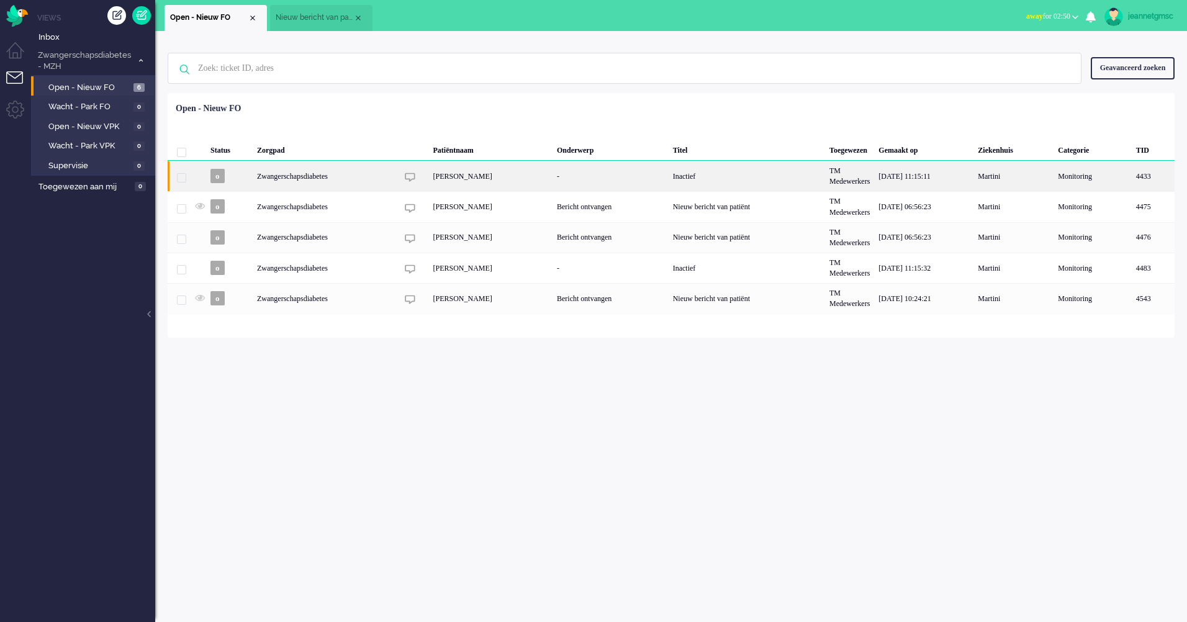
click at [669, 190] on div "Zwangerschapsdiabetes" at bounding box center [747, 176] width 156 height 30
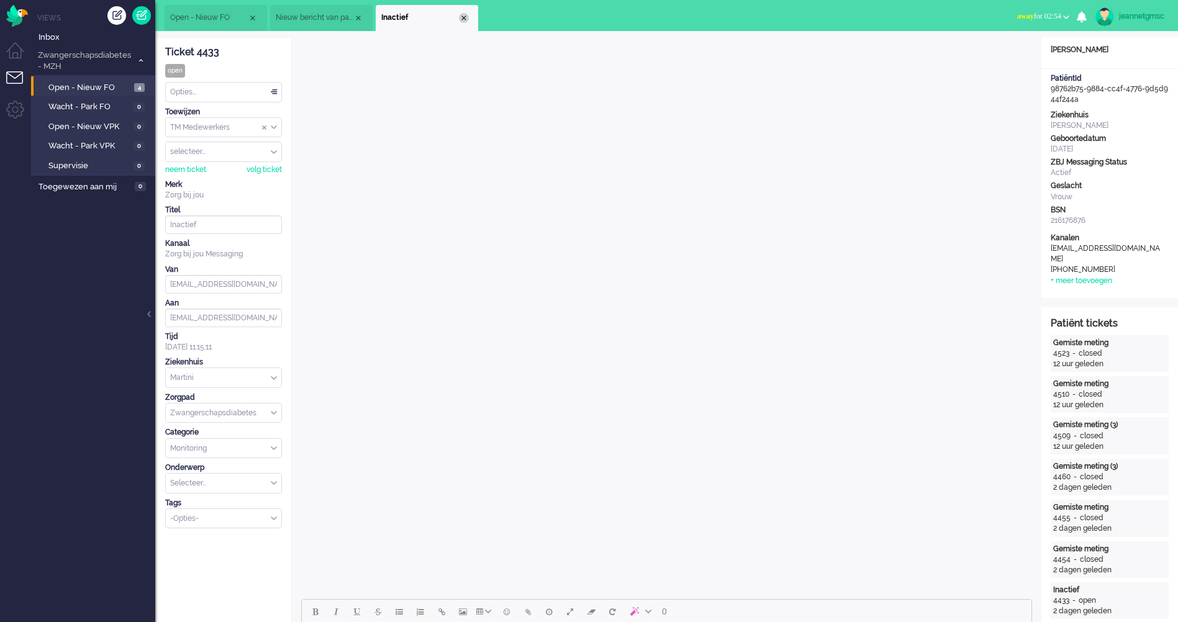
click at [461, 20] on div "Close tab" at bounding box center [464, 18] width 10 height 10
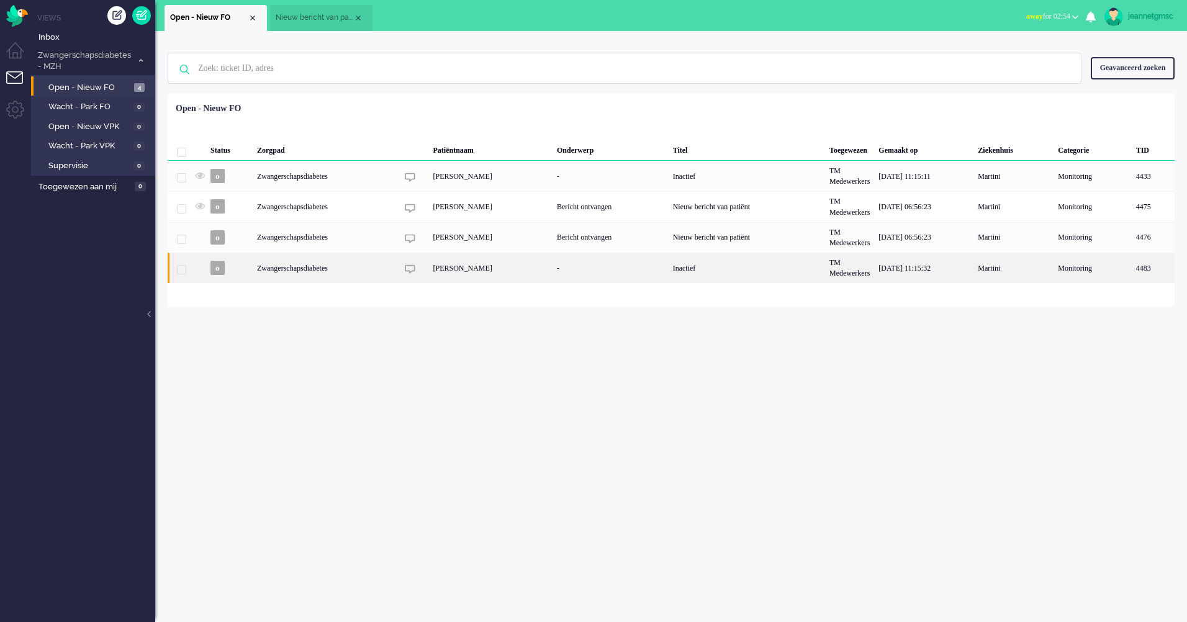
click at [669, 266] on div "Zwangerschapsdiabetes" at bounding box center [747, 268] width 156 height 30
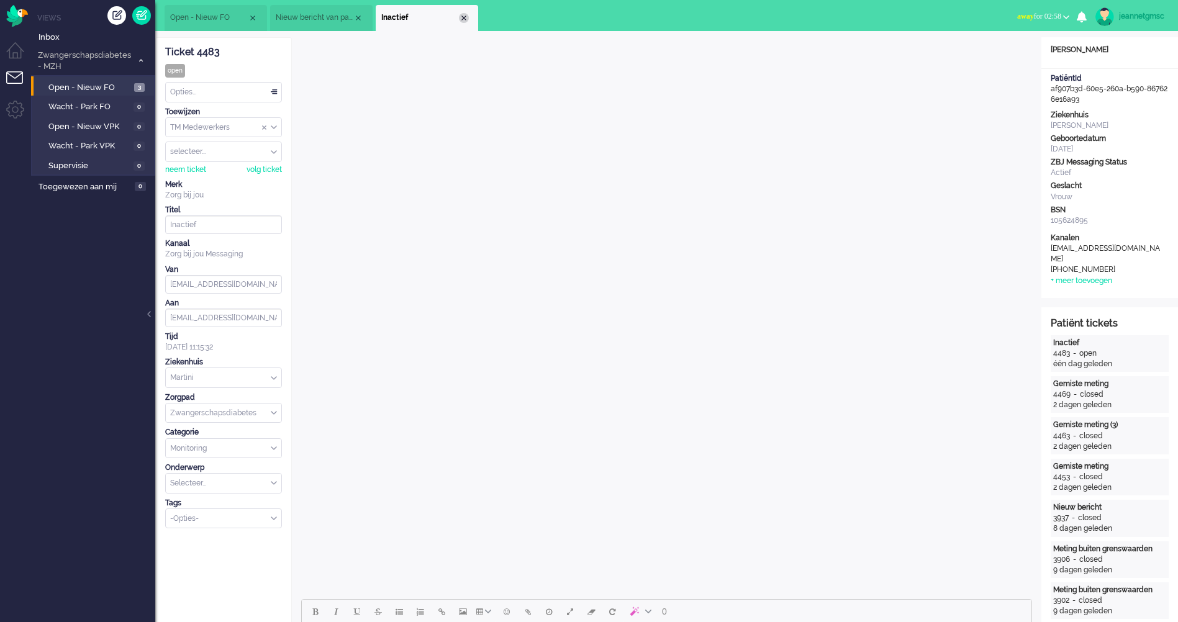
click at [464, 18] on div "Close tab" at bounding box center [464, 18] width 10 height 10
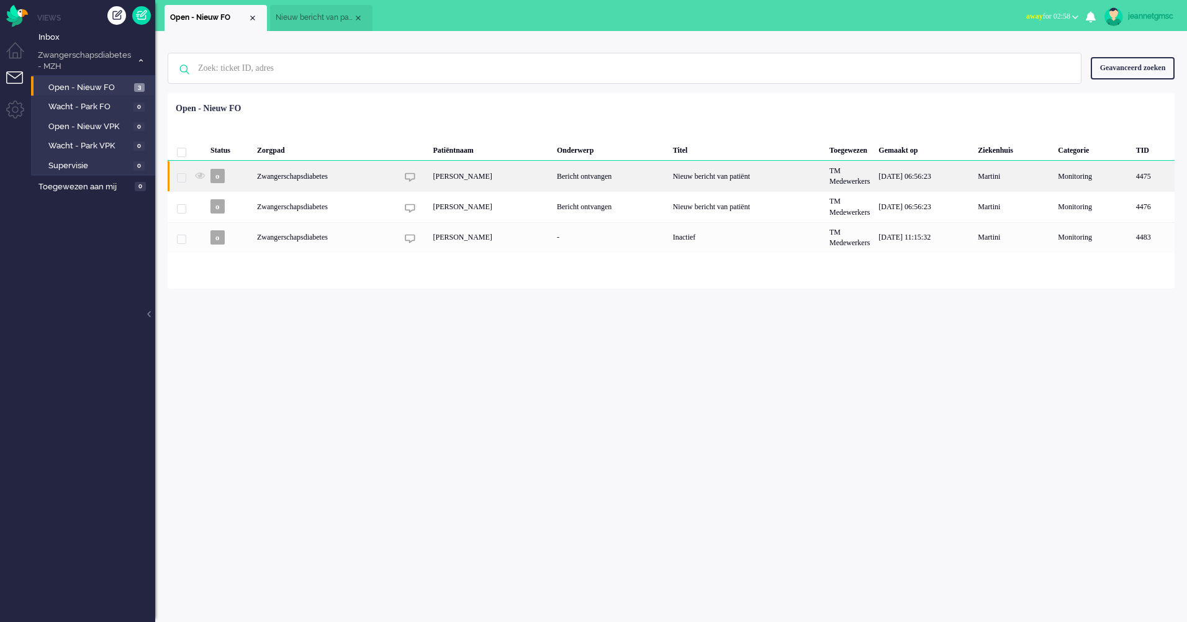
click at [669, 177] on div "Zwangerschapsdiabetes" at bounding box center [747, 176] width 156 height 30
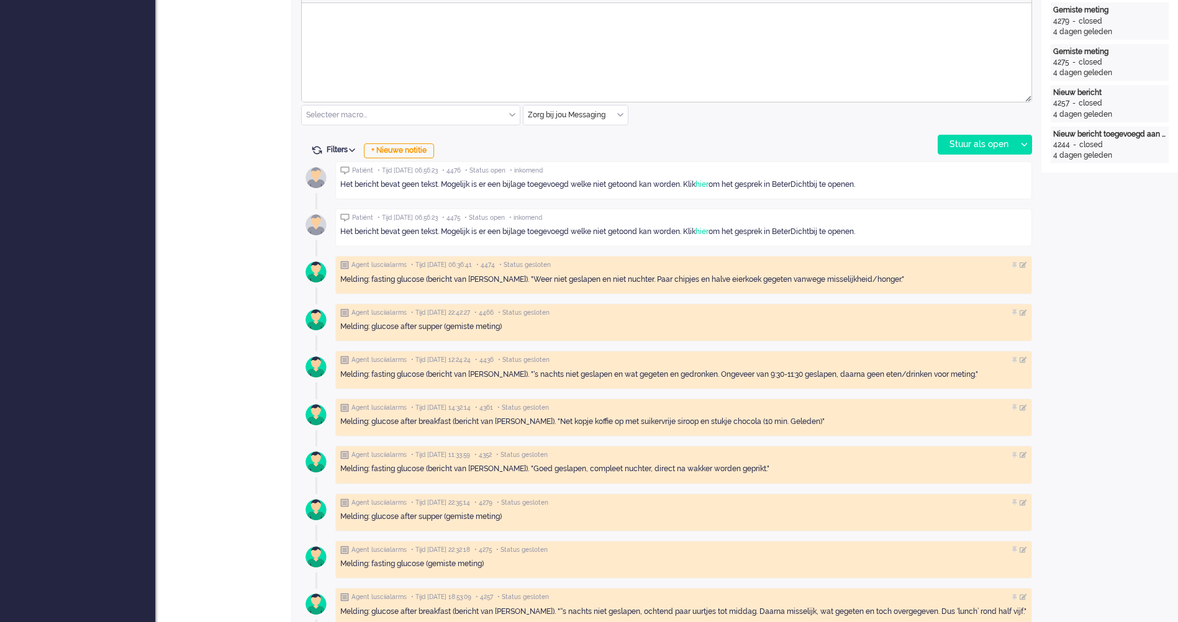
scroll to position [559, 0]
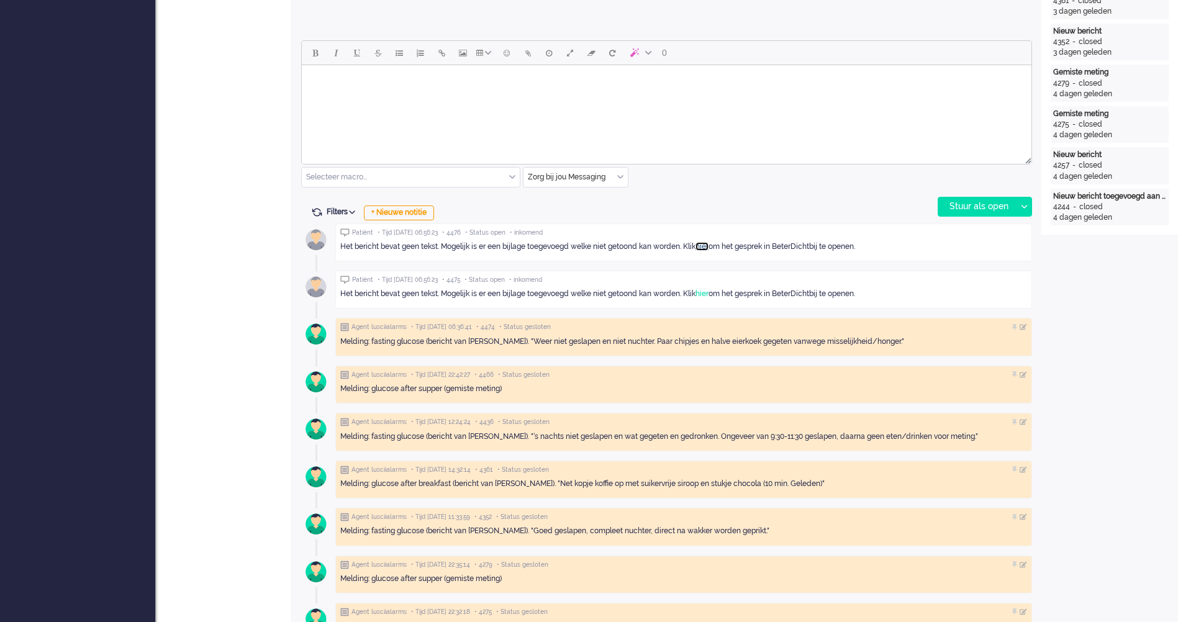
click at [708, 243] on link "hier" at bounding box center [701, 246] width 13 height 9
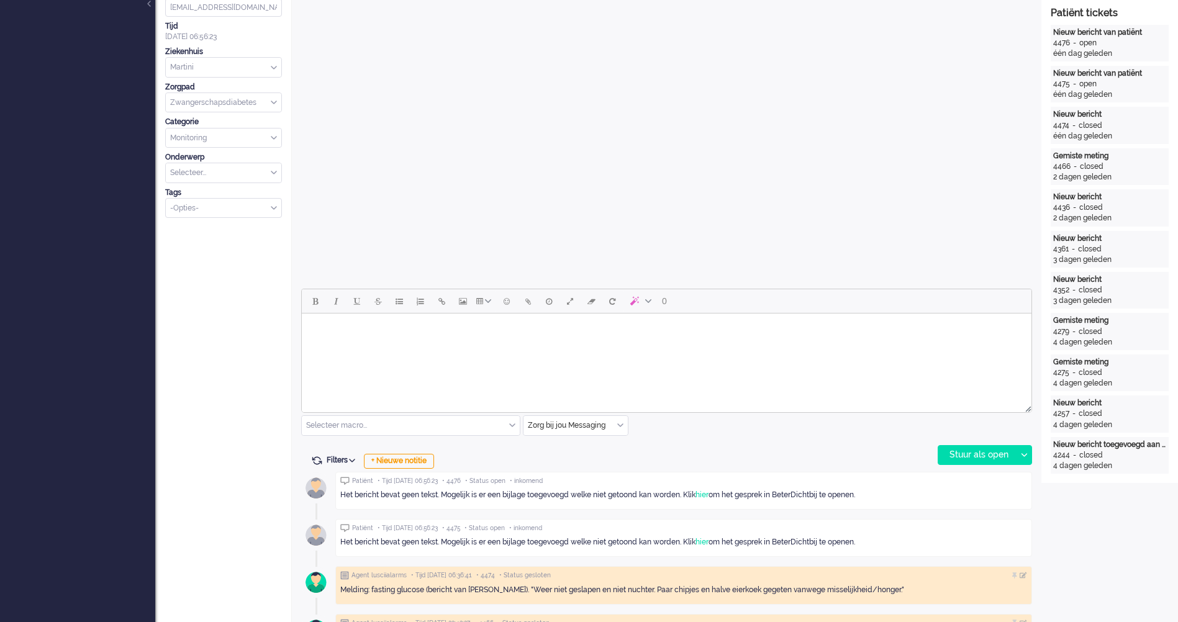
scroll to position [497, 0]
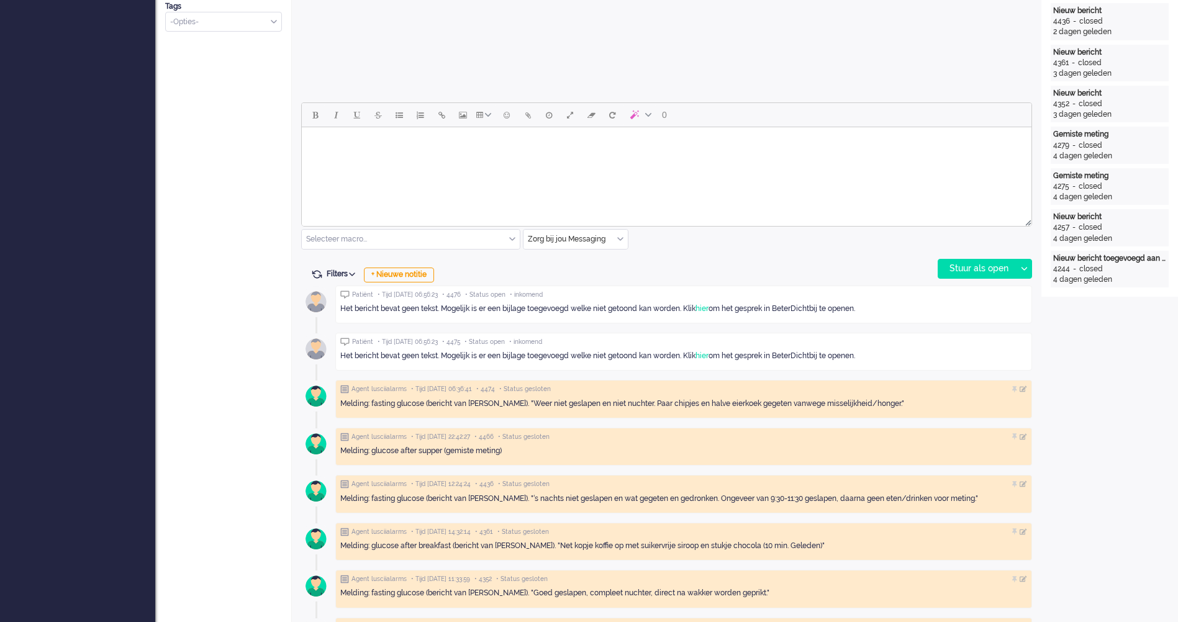
drag, startPoint x: 438, startPoint y: 219, endPoint x: 433, endPoint y: 225, distance: 7.6
click at [436, 233] on div "0 Selecteer macro... Bericht: Activiteit Bericht: Activiteit aanpassen Bericht:…" at bounding box center [666, 190] width 731 height 176
click at [441, 159] on html at bounding box center [666, 143] width 729 height 32
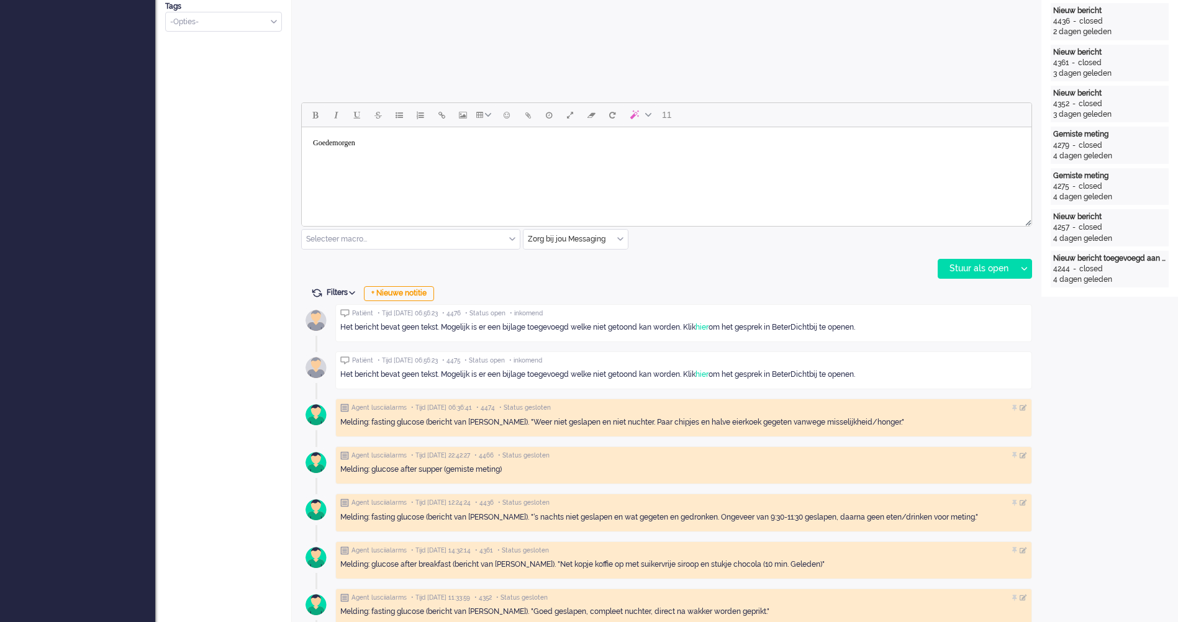
click at [531, 145] on body "Goedemorgen" at bounding box center [666, 143] width 719 height 22
click at [875, 258] on div "65 Selecteer macro... Bericht: Activiteit Bericht: Activiteit aanpassen Bericht…" at bounding box center [666, 190] width 731 height 176
click at [917, 178] on html "Goedemorgen [PERSON_NAME], Bedankt voor je vraag. Ik heb dit doorgestuurd" at bounding box center [666, 152] width 729 height 50
click at [539, 164] on body "Goedemorgen [PERSON_NAME], Bedankt voor je vraag. Ik heb dit doorgestuurd" at bounding box center [666, 152] width 719 height 40
drag, startPoint x: 620, startPoint y: 164, endPoint x: 402, endPoint y: 160, distance: 217.3
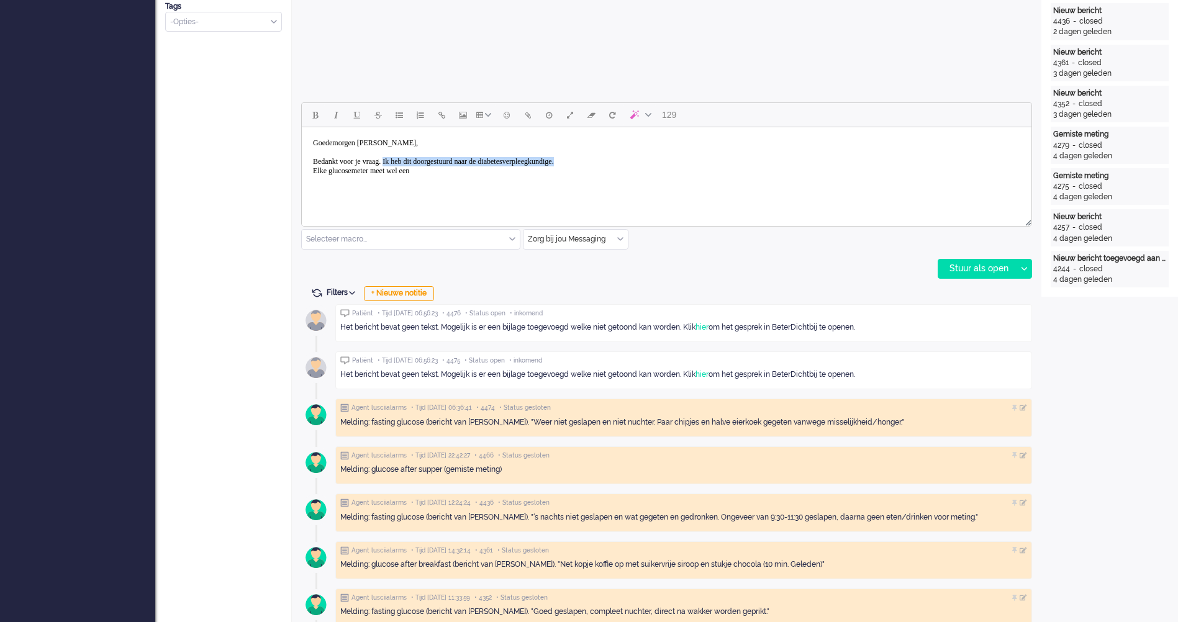
click at [402, 160] on body "Goedemorgen [PERSON_NAME], Bedankt voor je vraag. Ik heb dit doorgestuurd naar …" at bounding box center [666, 157] width 719 height 50
click at [432, 187] on html "Goedemorgen [PERSON_NAME], Bedankt voor je vraag. Elke glucosemeter meet wel een" at bounding box center [666, 157] width 729 height 60
click at [462, 174] on body "Goedemorgen [PERSON_NAME], Bedankt voor je vraag. Elke glucosemeter meet wel een" at bounding box center [666, 157] width 719 height 50
click at [472, 175] on body "Goedemorgen [PERSON_NAME], Bedankt voor je vraag. Elke glucosemeter meet wel ee…" at bounding box center [666, 166] width 719 height 68
click at [501, 178] on body "Goedemorgen [PERSON_NAME], Bedankt voor je vraag. Elke glucosemeter geeft wel I…" at bounding box center [666, 166] width 719 height 68
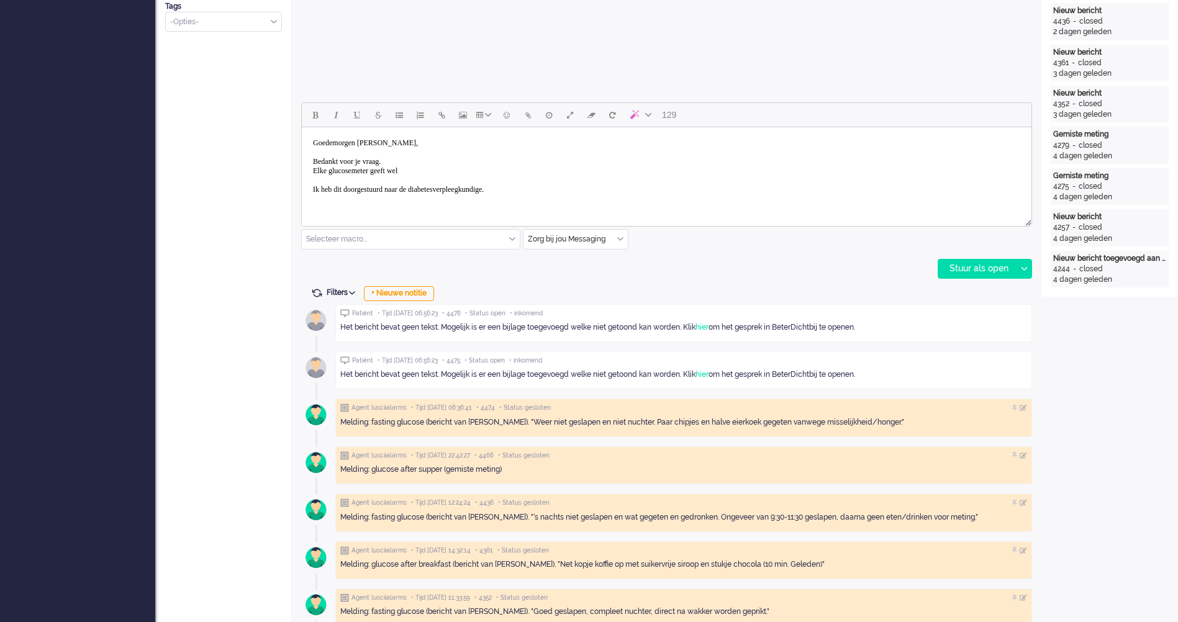
click at [483, 171] on body "Goedemorgen [PERSON_NAME], Bedankt voor je vraag. Elke glucosemeter geeft wel I…" at bounding box center [666, 166] width 719 height 68
drag, startPoint x: 601, startPoint y: 189, endPoint x: 587, endPoint y: 196, distance: 15.8
click at [587, 196] on body "Goedemorgen [PERSON_NAME], Bedankt voor je vraag. Elke glucosemeter geeft wel e…" at bounding box center [666, 166] width 719 height 68
click at [818, 187] on body "Goedemorgen [PERSON_NAME], Bedankt voor je vraag. Elke glucosemeter geeft wel e…" at bounding box center [666, 166] width 719 height 68
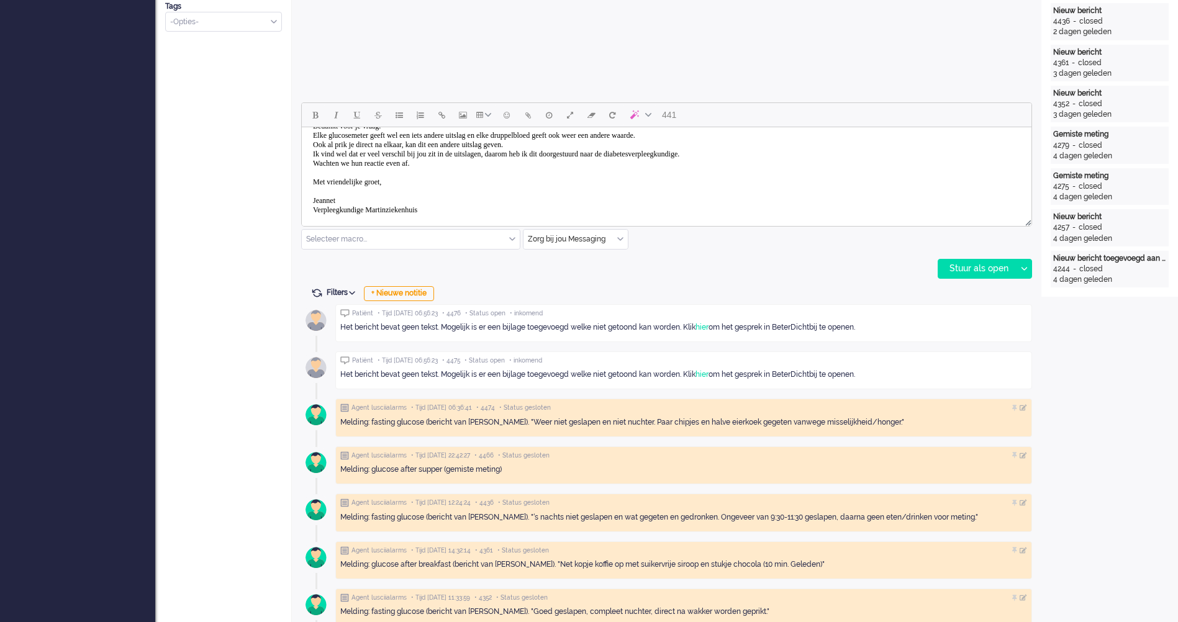
scroll to position [0, 0]
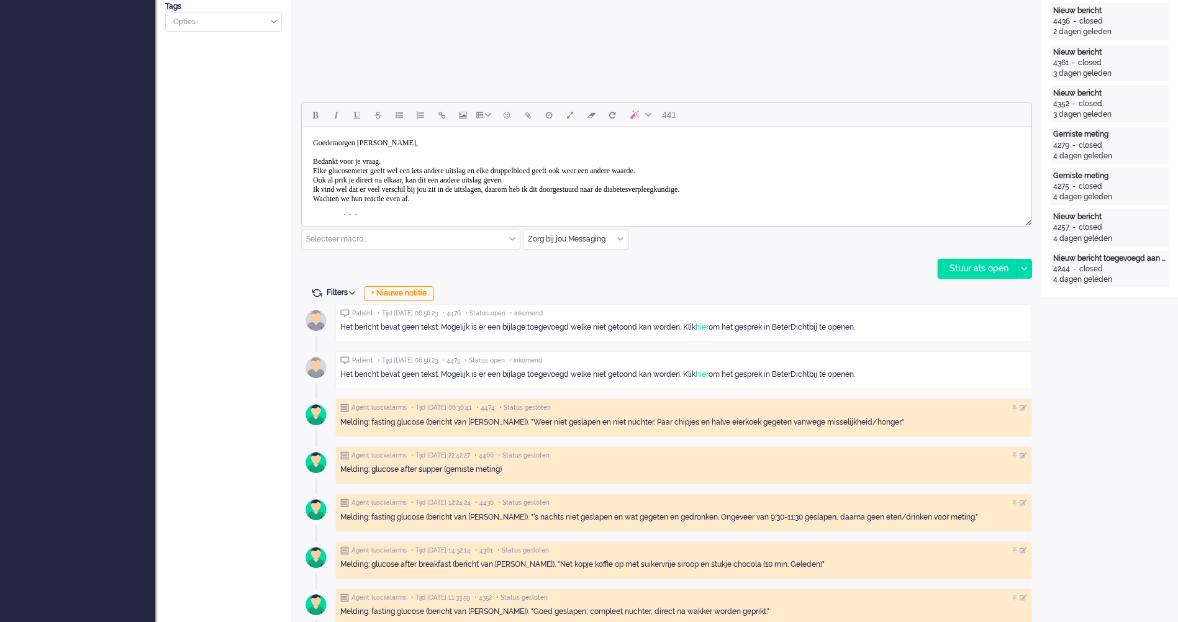
click at [988, 271] on div "Stuur als open" at bounding box center [977, 268] width 78 height 19
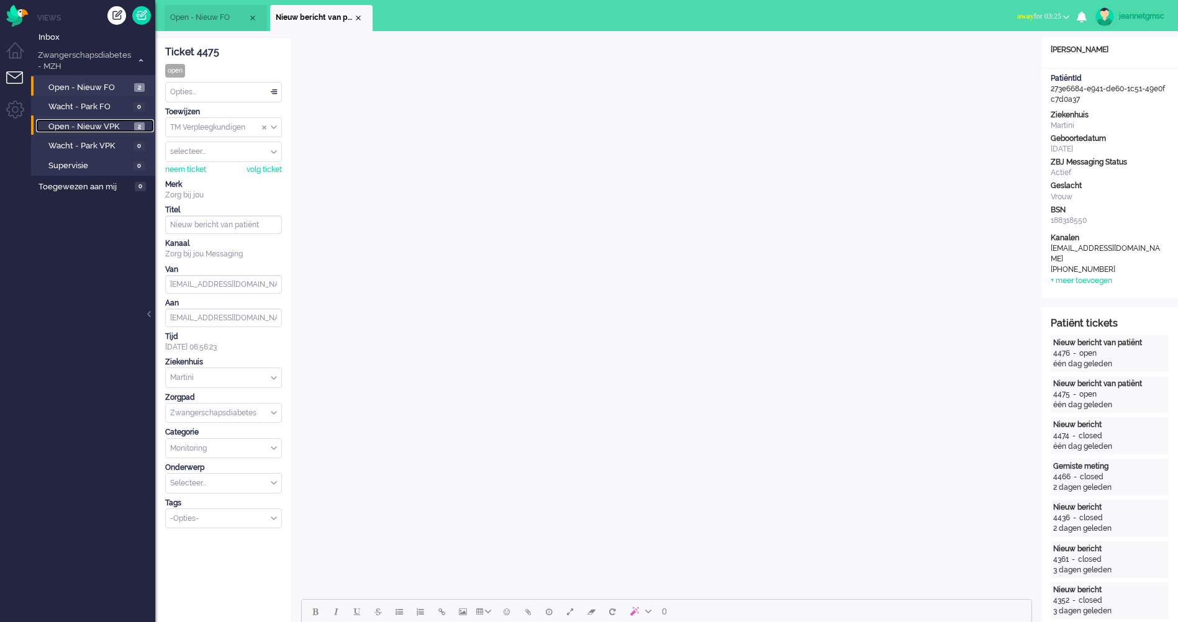
click at [93, 126] on span "Open - Nieuw VPK" at bounding box center [89, 127] width 83 height 12
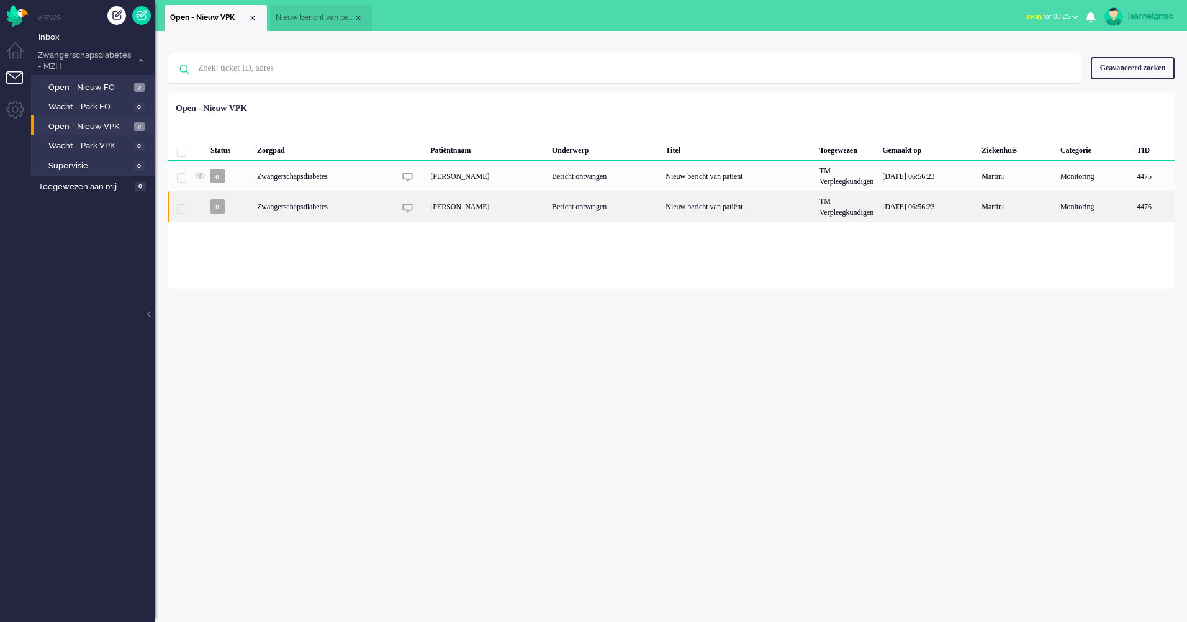
click at [661, 204] on div "Zwangerschapsdiabetes" at bounding box center [738, 206] width 154 height 30
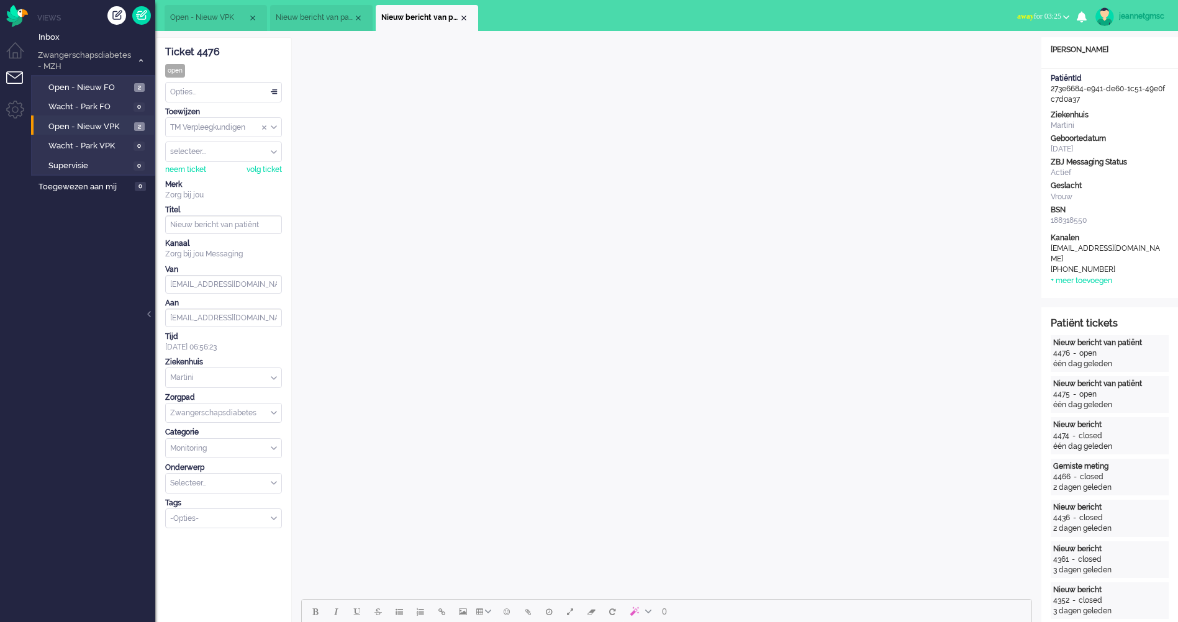
click at [202, 94] on div "Opties..." at bounding box center [223, 92] width 115 height 19
click at [211, 94] on div "Opties..." at bounding box center [223, 92] width 115 height 19
click at [198, 92] on div "Opties..." at bounding box center [223, 92] width 115 height 19
click at [202, 181] on span "Opgelost" at bounding box center [186, 180] width 31 height 11
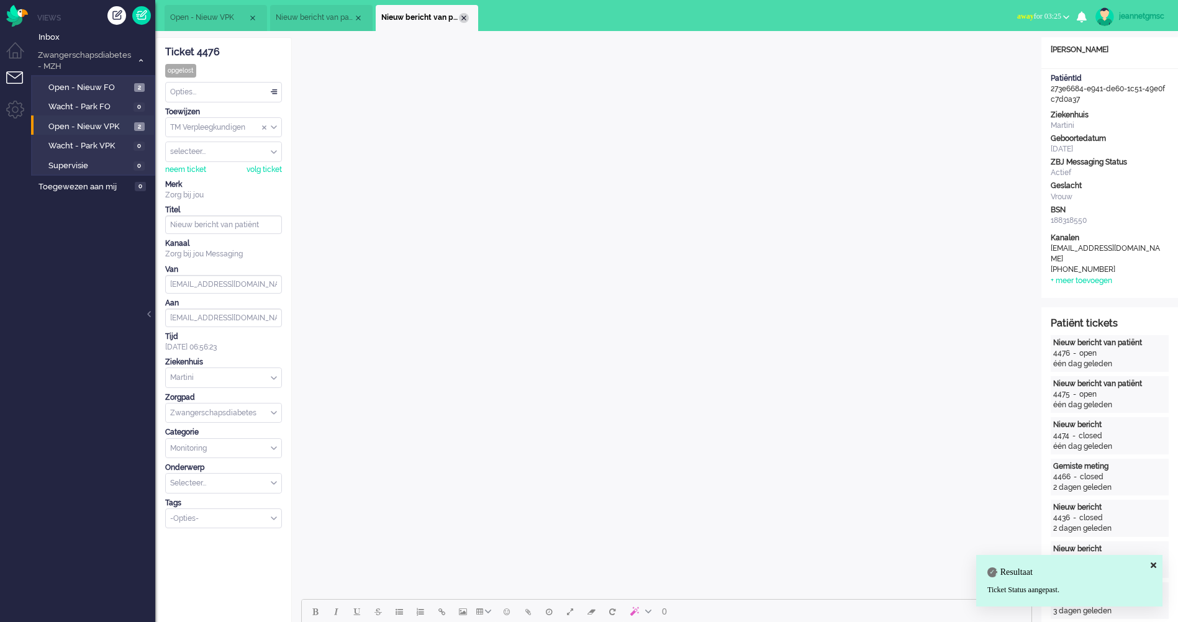
click at [466, 17] on div "Close tab" at bounding box center [464, 18] width 10 height 10
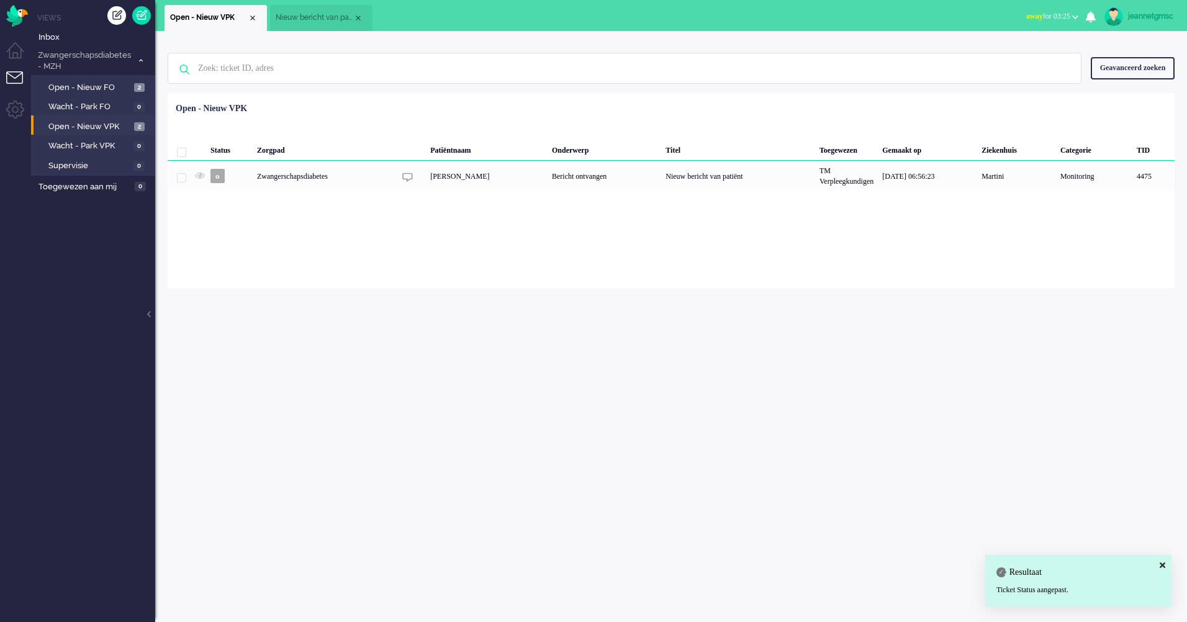
click at [364, 18] on li "Nieuw bericht van patiënt" at bounding box center [321, 18] width 102 height 26
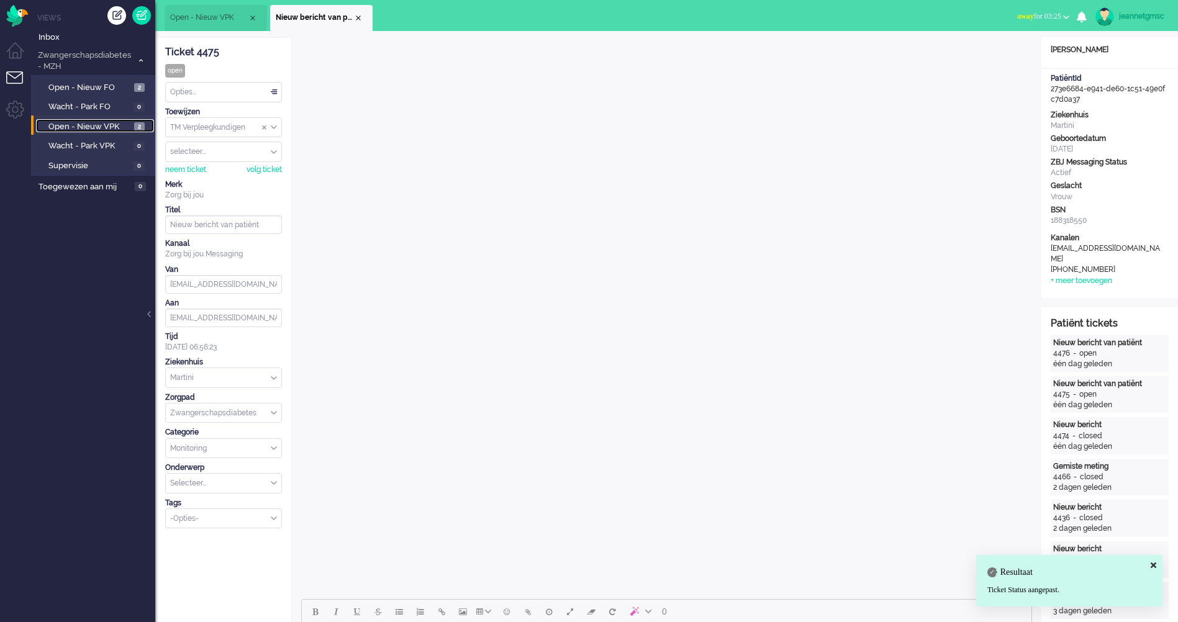
click at [93, 130] on span "Open - Nieuw VPK" at bounding box center [89, 127] width 83 height 12
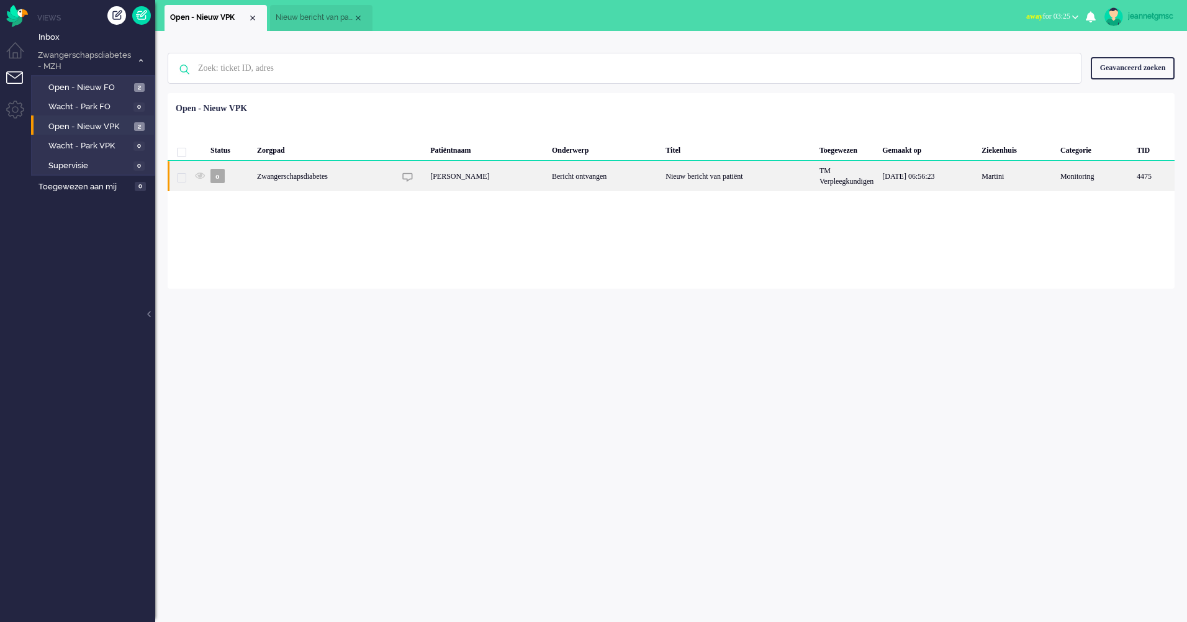
click at [661, 176] on div "Zwangerschapsdiabetes" at bounding box center [738, 176] width 154 height 30
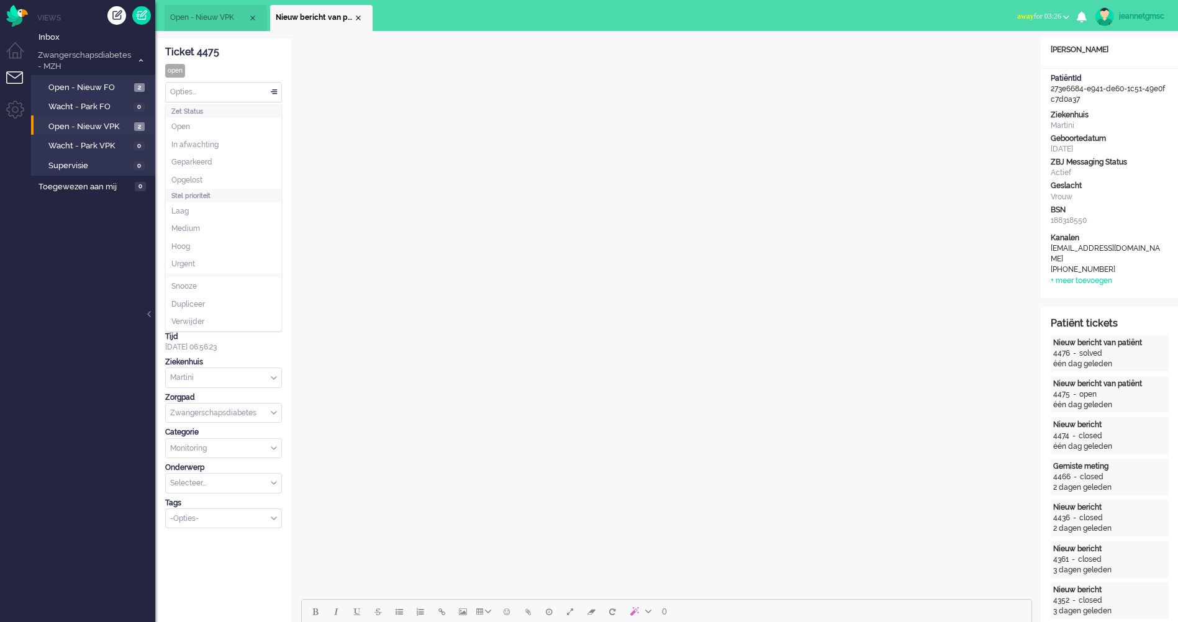
click at [274, 91] on div "Opties..." at bounding box center [223, 92] width 115 height 19
click at [208, 175] on li "Opgelost" at bounding box center [223, 180] width 115 height 18
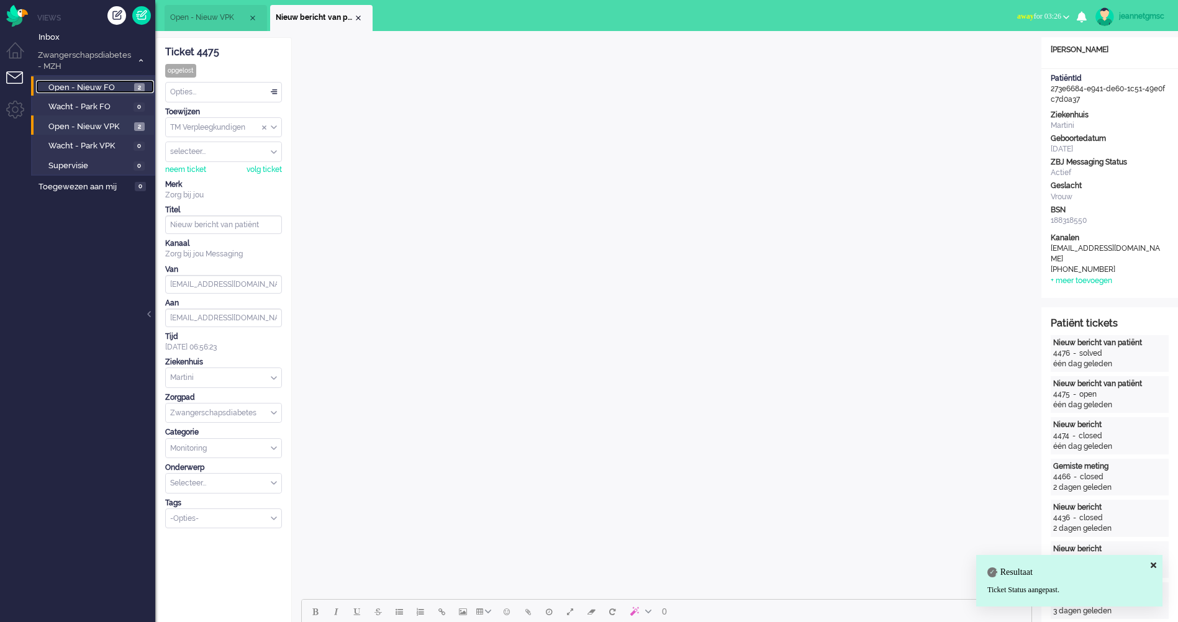
click at [89, 84] on span "Open - Nieuw FO" at bounding box center [89, 88] width 83 height 12
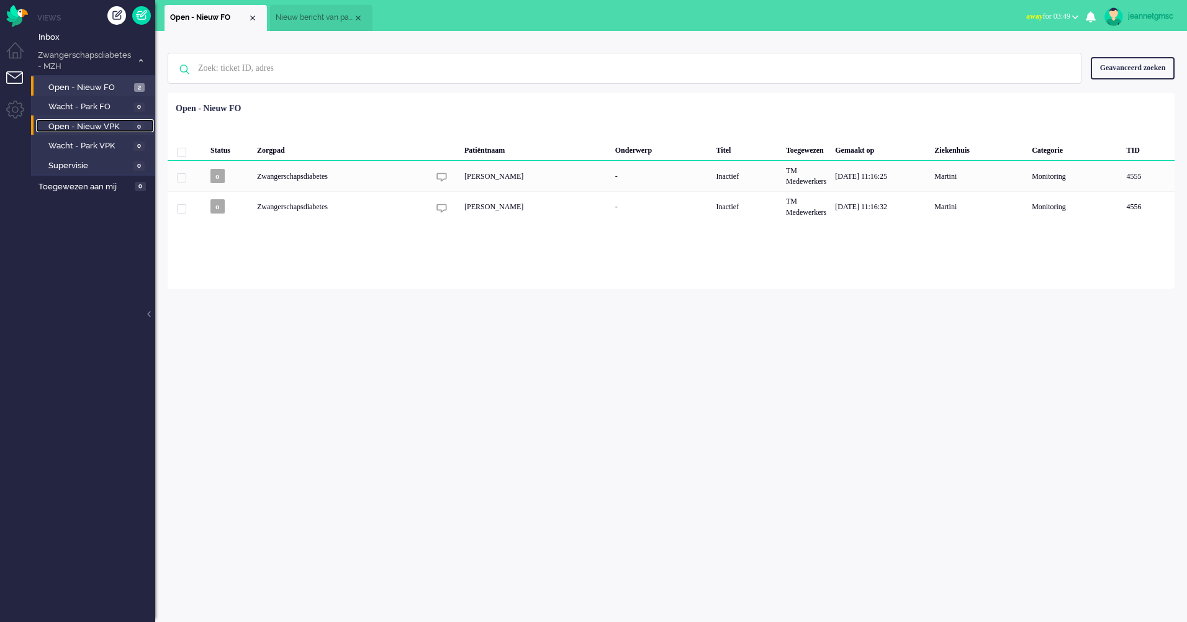
click at [111, 126] on span "Open - Nieuw VPK" at bounding box center [89, 127] width 82 height 12
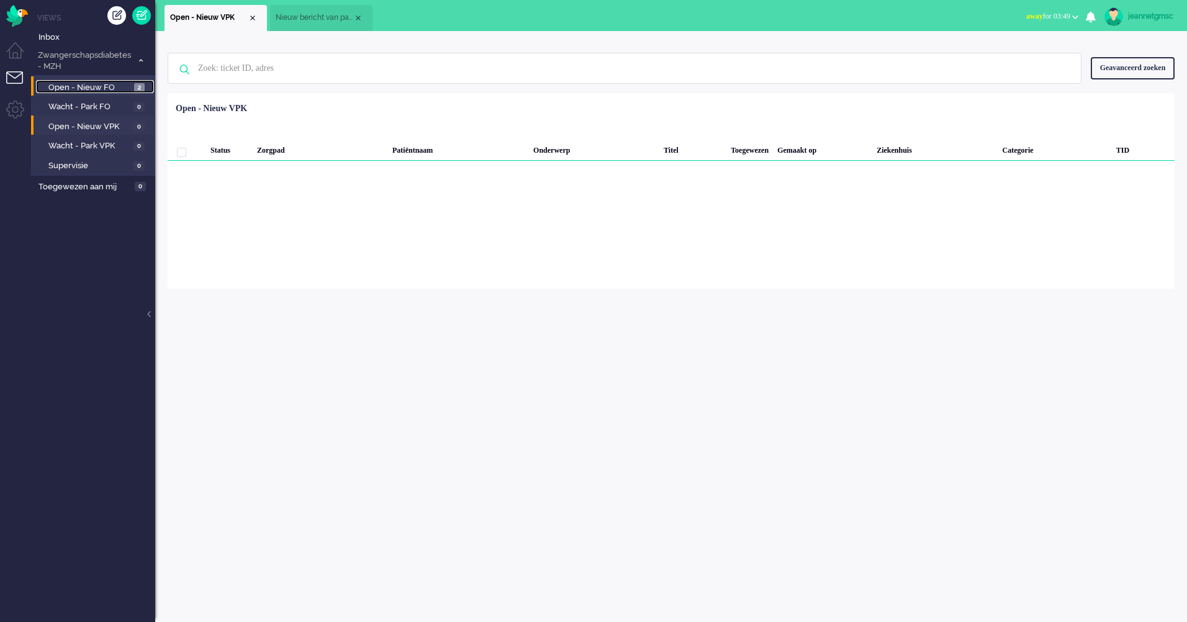
click at [110, 82] on span "Open - Nieuw FO" at bounding box center [89, 88] width 83 height 12
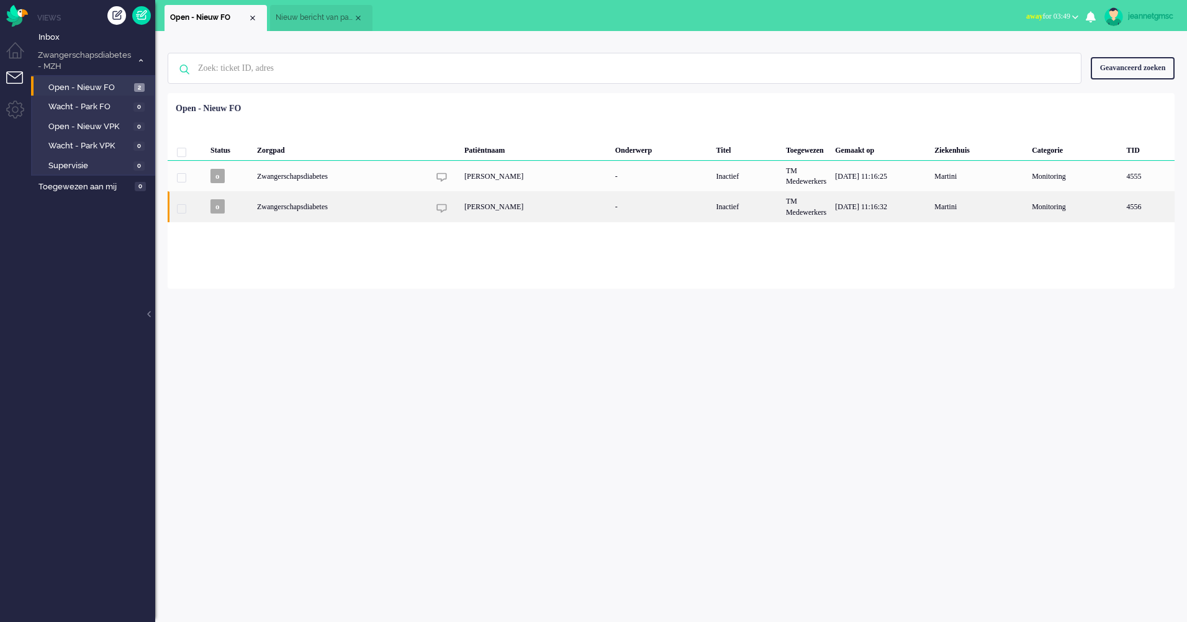
click at [712, 210] on div "Zwangerschapsdiabetes" at bounding box center [747, 206] width 70 height 30
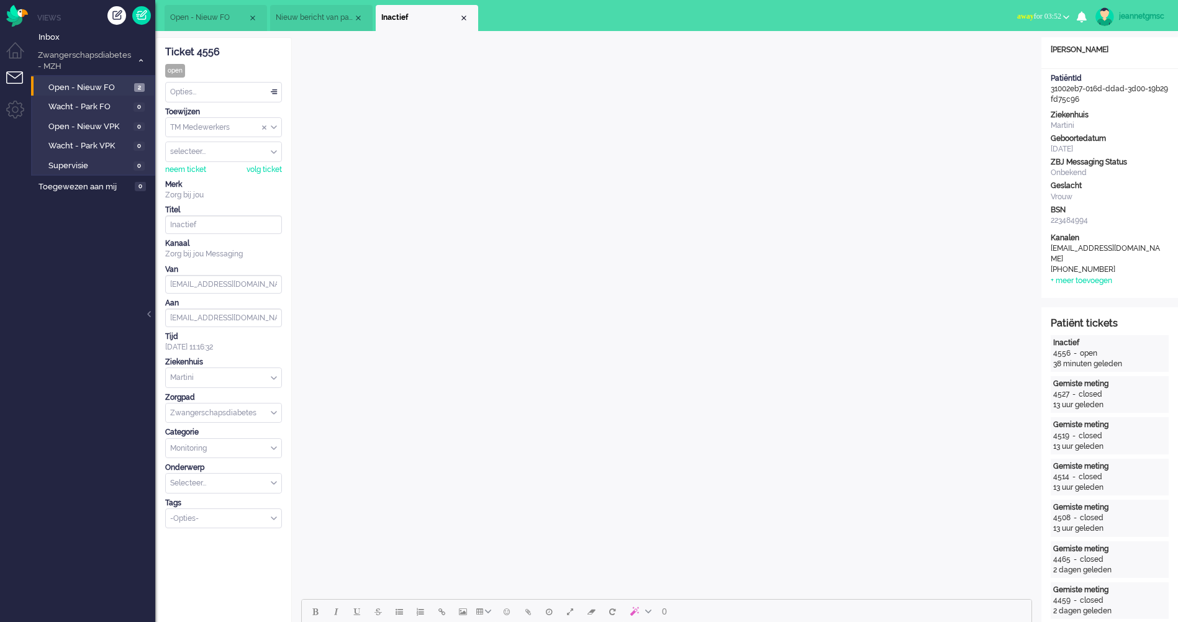
scroll to position [62, 0]
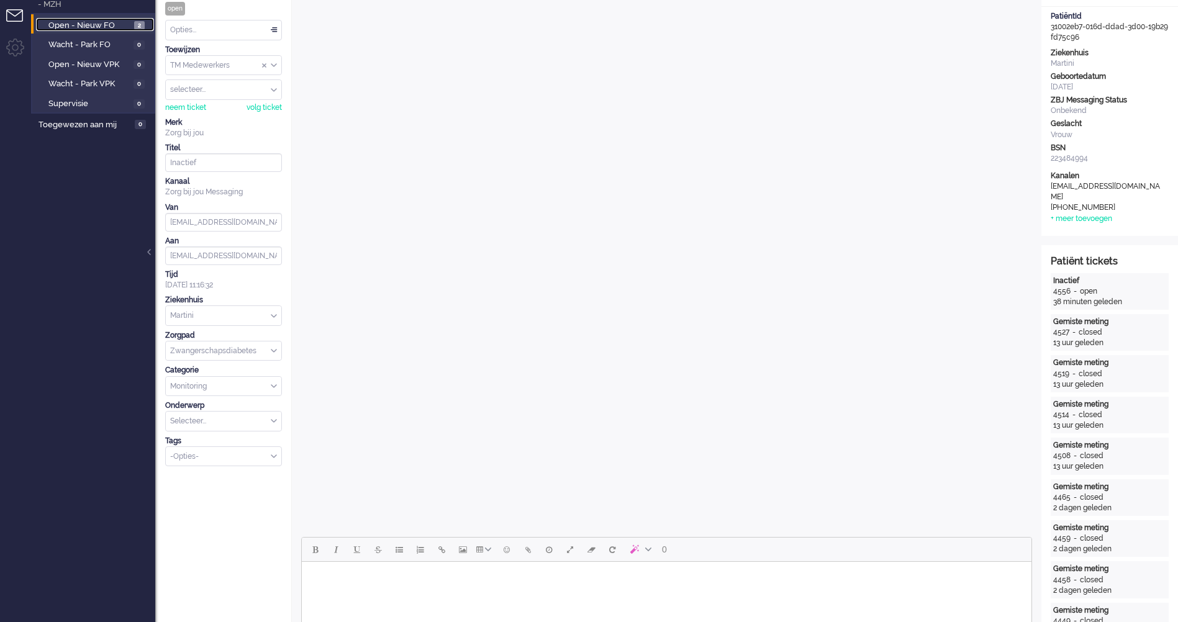
click at [103, 25] on span "Open - Nieuw FO" at bounding box center [89, 26] width 83 height 12
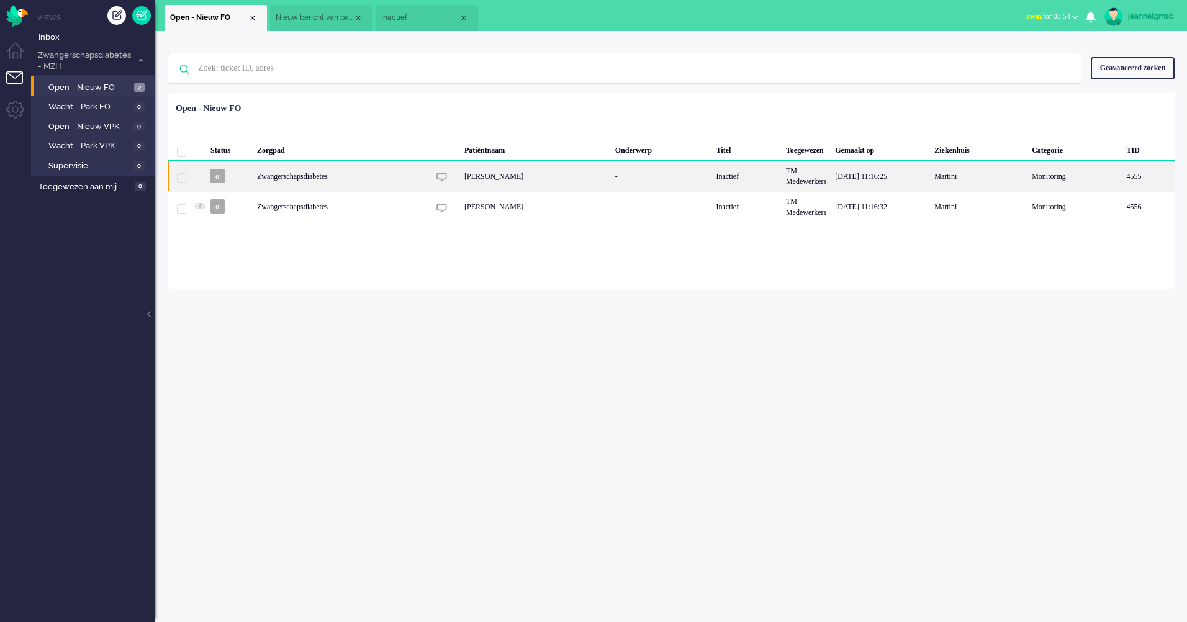
click at [712, 173] on div "Zwangerschapsdiabetes" at bounding box center [747, 176] width 70 height 30
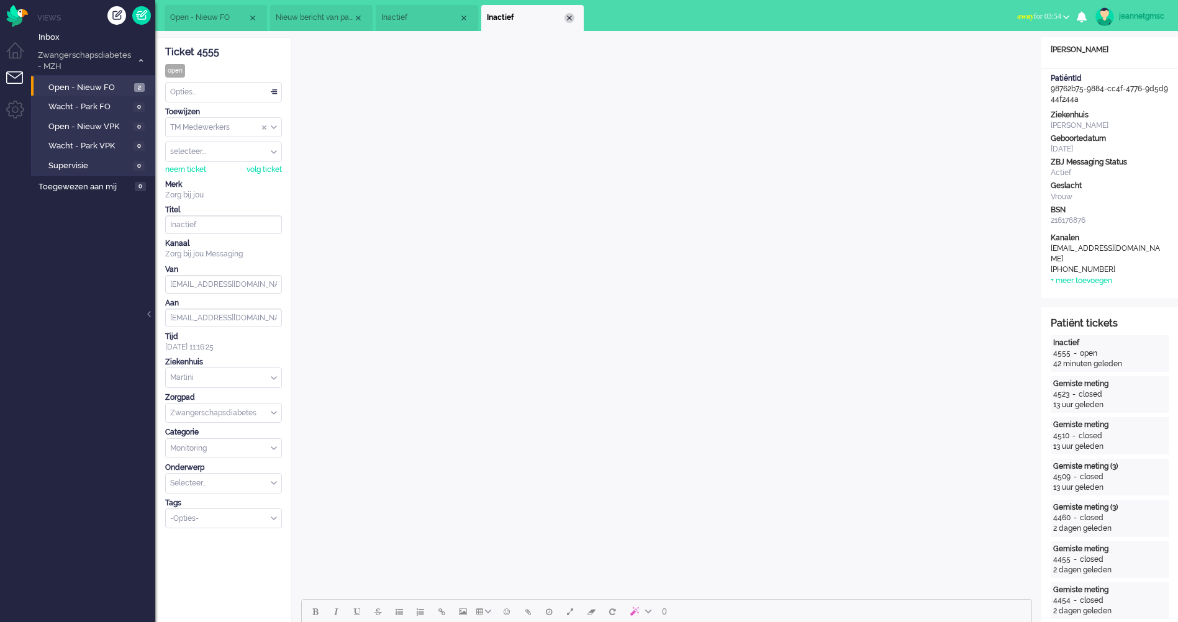
click at [569, 20] on div "Close tab" at bounding box center [569, 18] width 10 height 10
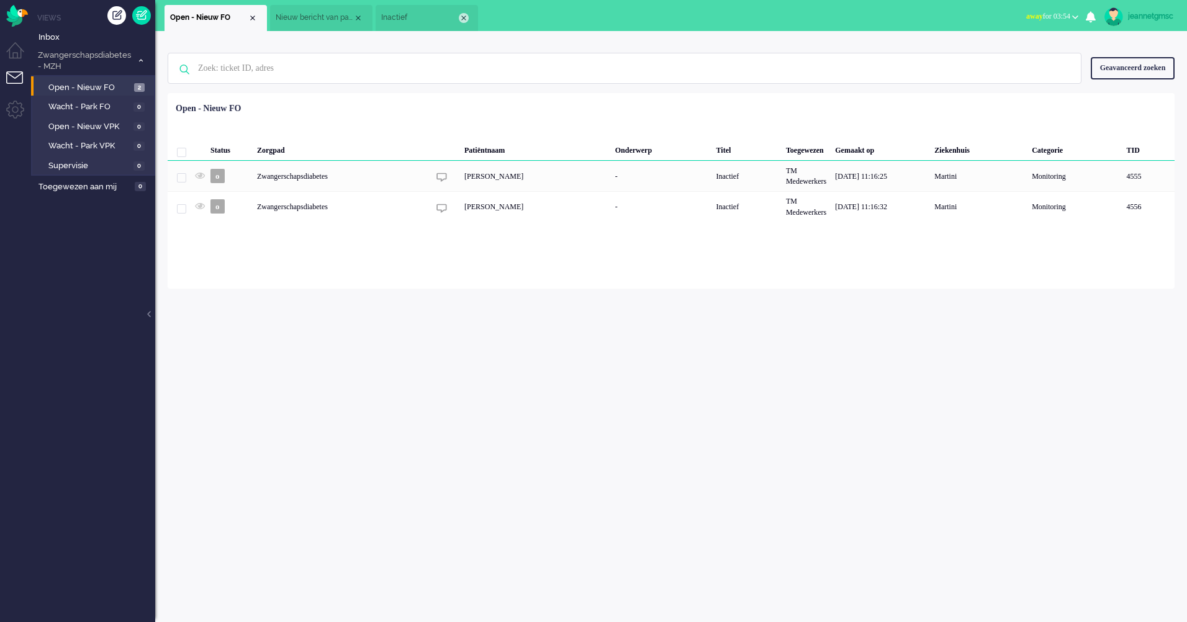
click at [463, 15] on div "Close tab" at bounding box center [464, 18] width 10 height 10
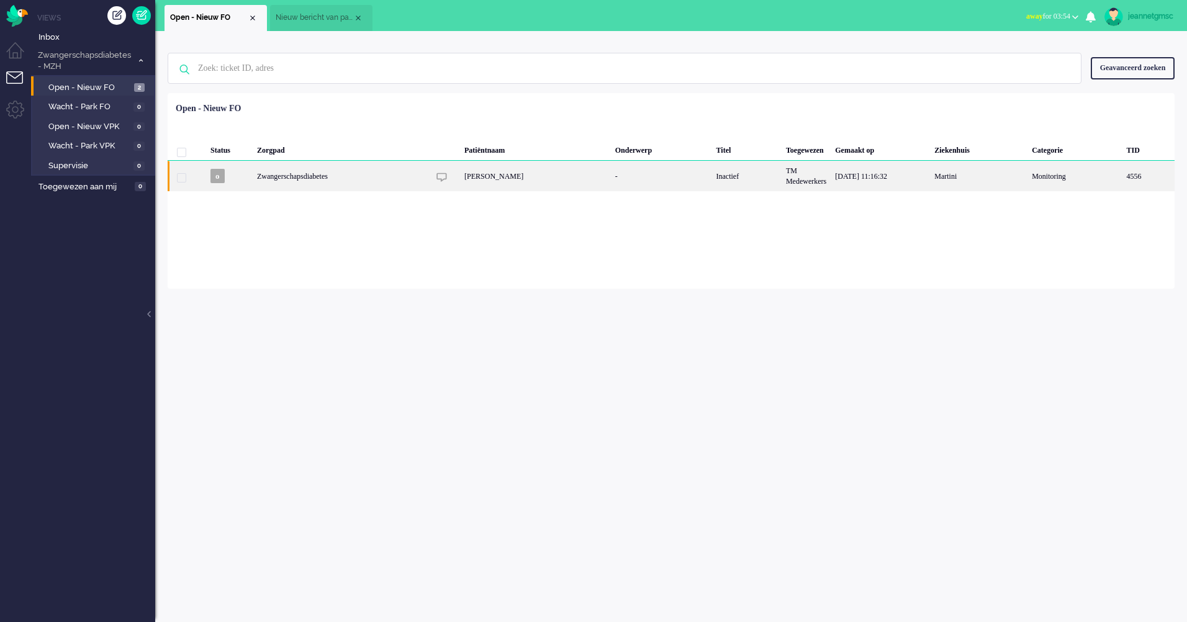
click at [183, 209] on div "Loading... Status Zorgpad Patiëntnaam Onderwerp Titel Toegewezen Gemaakt op Zie…" at bounding box center [671, 191] width 1007 height 196
click at [185, 181] on span "4556" at bounding box center [181, 177] width 9 height 9
click at [712, 177] on div "Zwangerschapsdiabetes" at bounding box center [747, 176] width 70 height 30
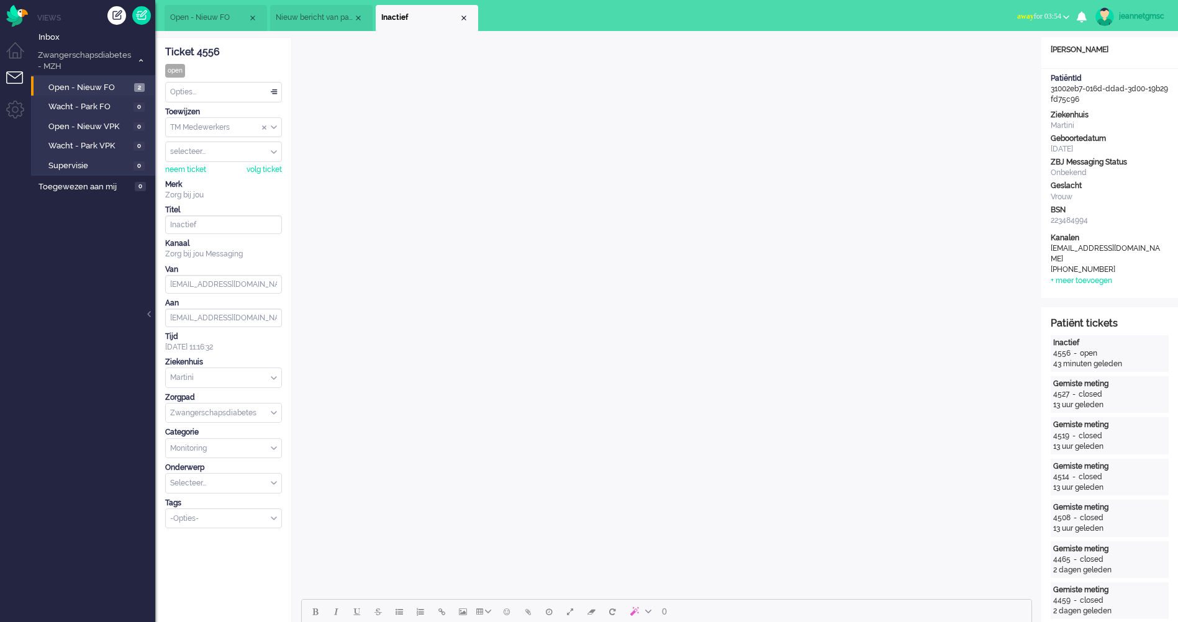
click at [274, 127] on div "TM Medewerkers" at bounding box center [223, 127] width 115 height 19
click at [250, 160] on li "TM Verpleegkundigen" at bounding box center [223, 164] width 115 height 18
click at [106, 130] on span "Open - Nieuw VPK" at bounding box center [89, 127] width 82 height 12
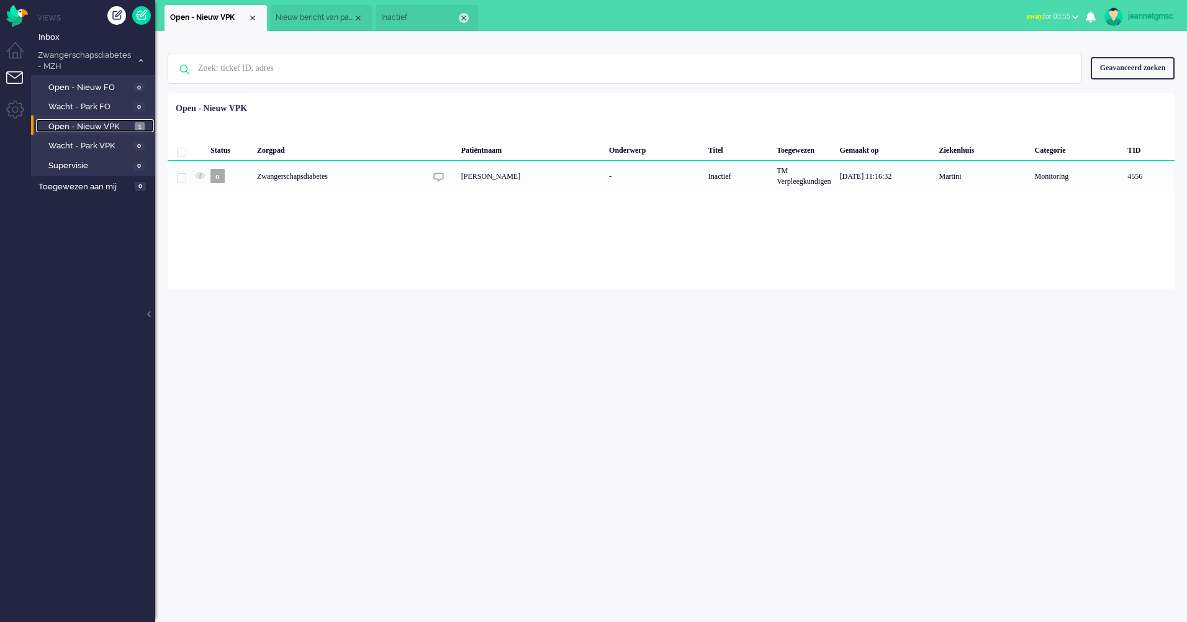
click at [462, 19] on div "Close tab" at bounding box center [464, 18] width 10 height 10
click at [360, 20] on div "Close tab" at bounding box center [358, 18] width 10 height 10
